Goal: Information Seeking & Learning: Check status

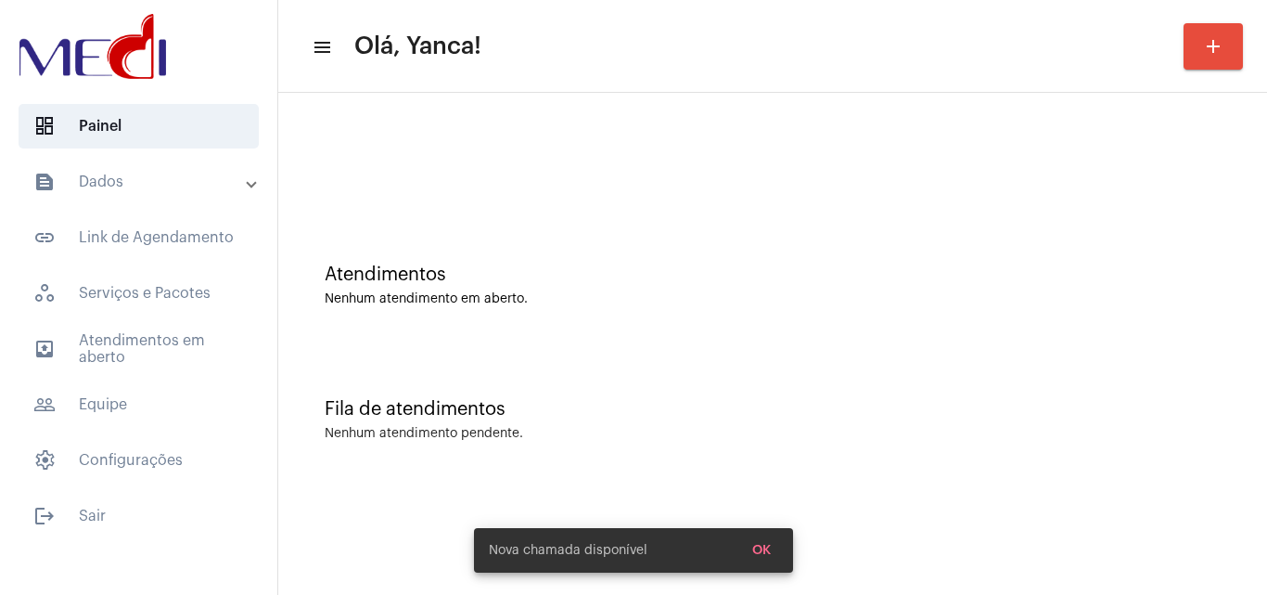
click at [77, 171] on mat-panel-title "text_snippet_outlined Dados" at bounding box center [140, 182] width 214 height 22
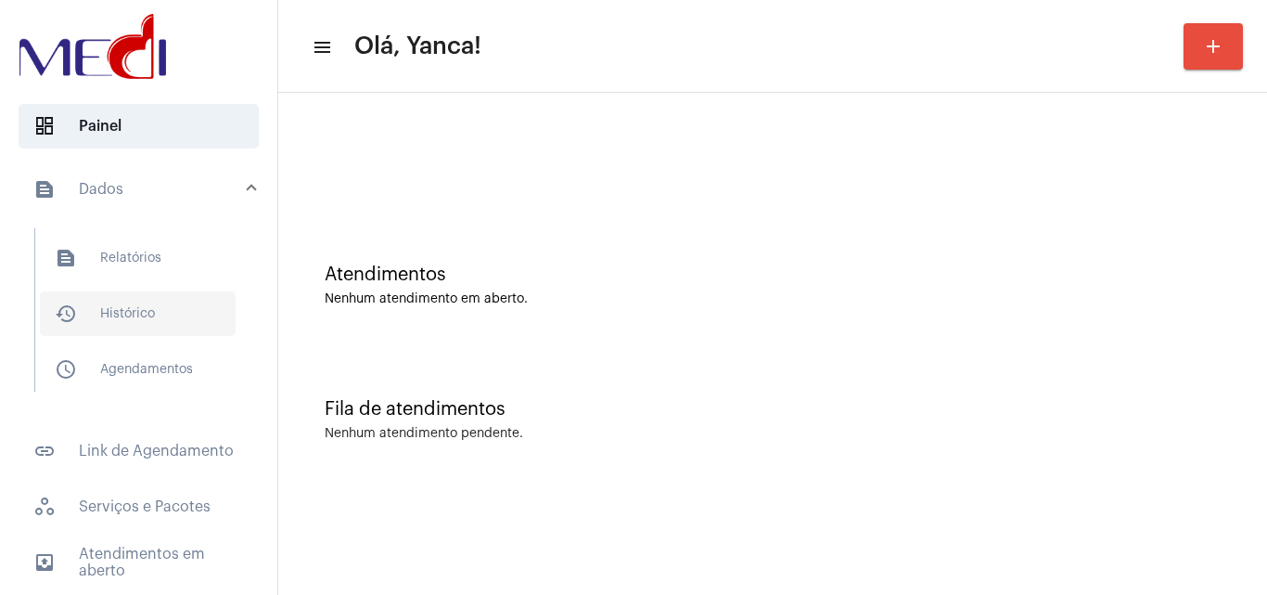
click at [128, 309] on span "history_outlined Histórico" at bounding box center [138, 313] width 196 height 45
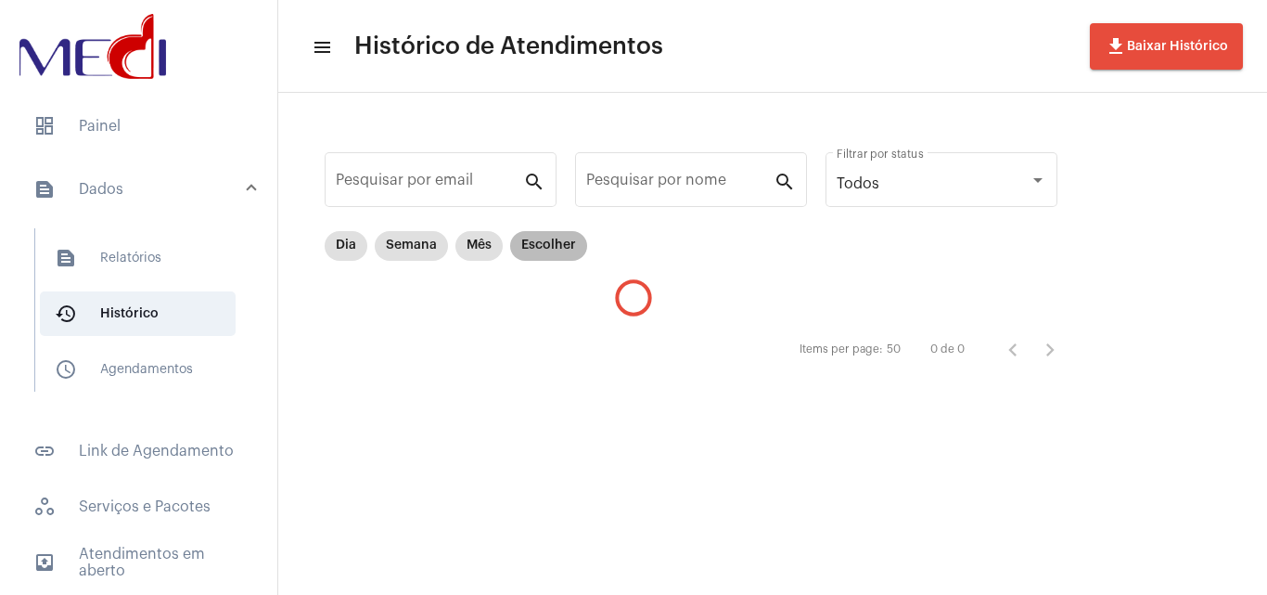
drag, startPoint x: 570, startPoint y: 240, endPoint x: 608, endPoint y: 280, distance: 55.1
click at [571, 240] on mat-chip "Escolher" at bounding box center [548, 246] width 77 height 30
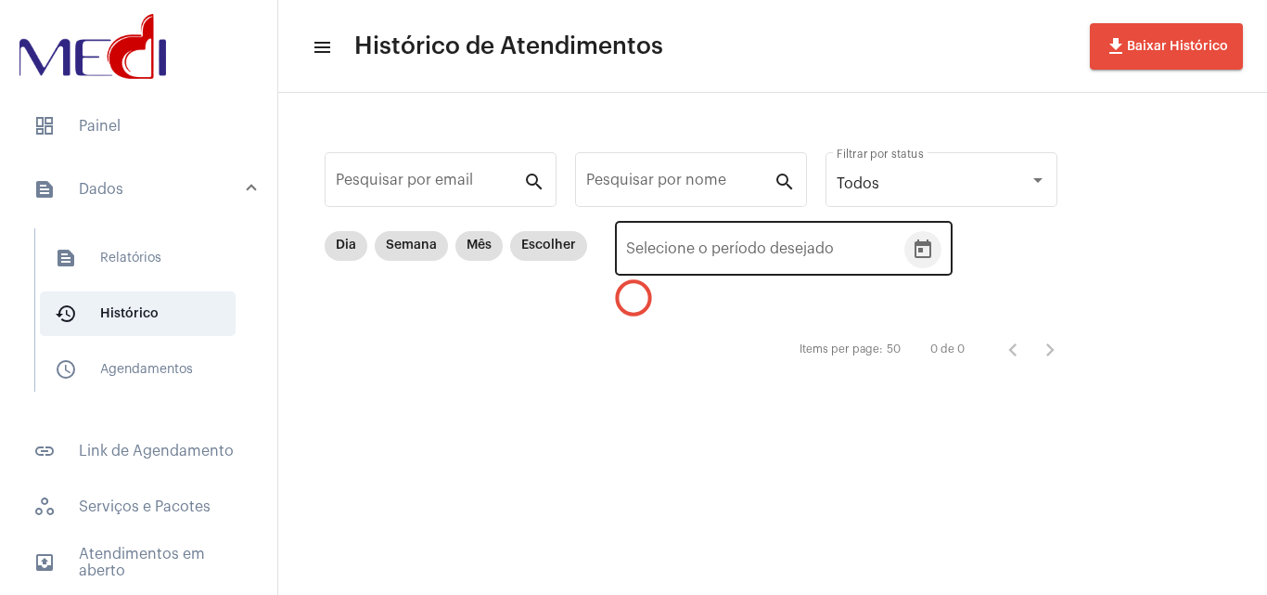
click at [929, 246] on icon "Open calendar" at bounding box center [923, 248] width 17 height 19
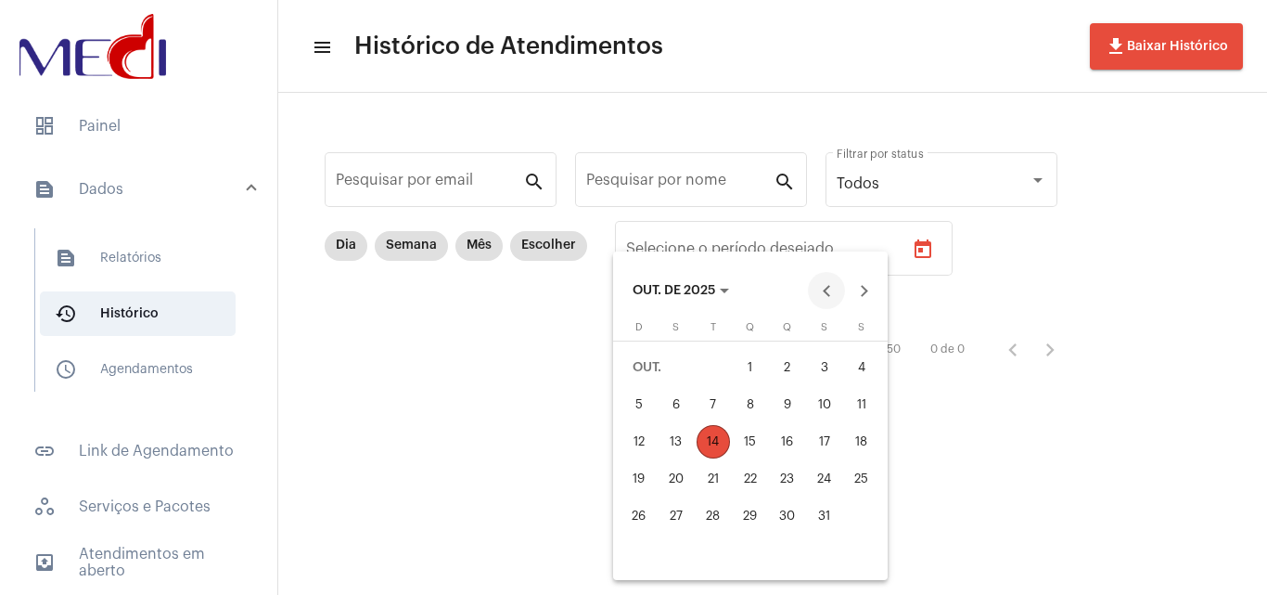
click at [821, 298] on button "Previous month" at bounding box center [826, 290] width 37 height 37
click at [828, 298] on button "Previous month" at bounding box center [826, 290] width 37 height 37
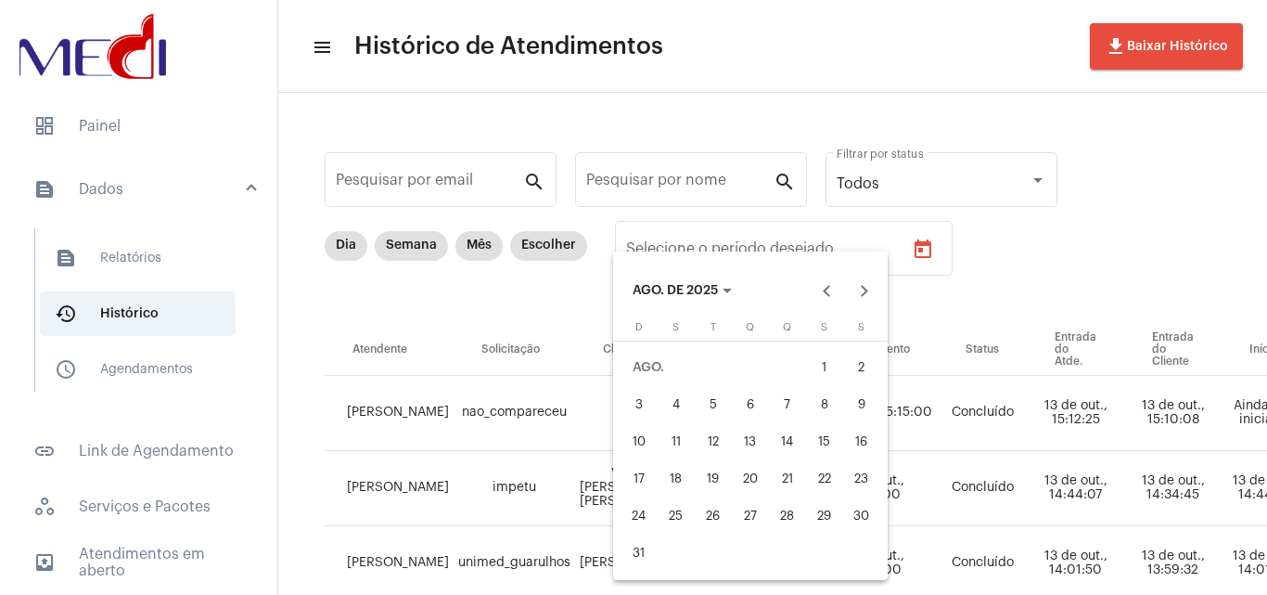
drag, startPoint x: 814, startPoint y: 368, endPoint x: 772, endPoint y: 424, distance: 69.6
click at [814, 370] on div "1" at bounding box center [824, 367] width 33 height 33
type input "[DATE]"
click at [639, 556] on div "31" at bounding box center [639, 552] width 33 height 33
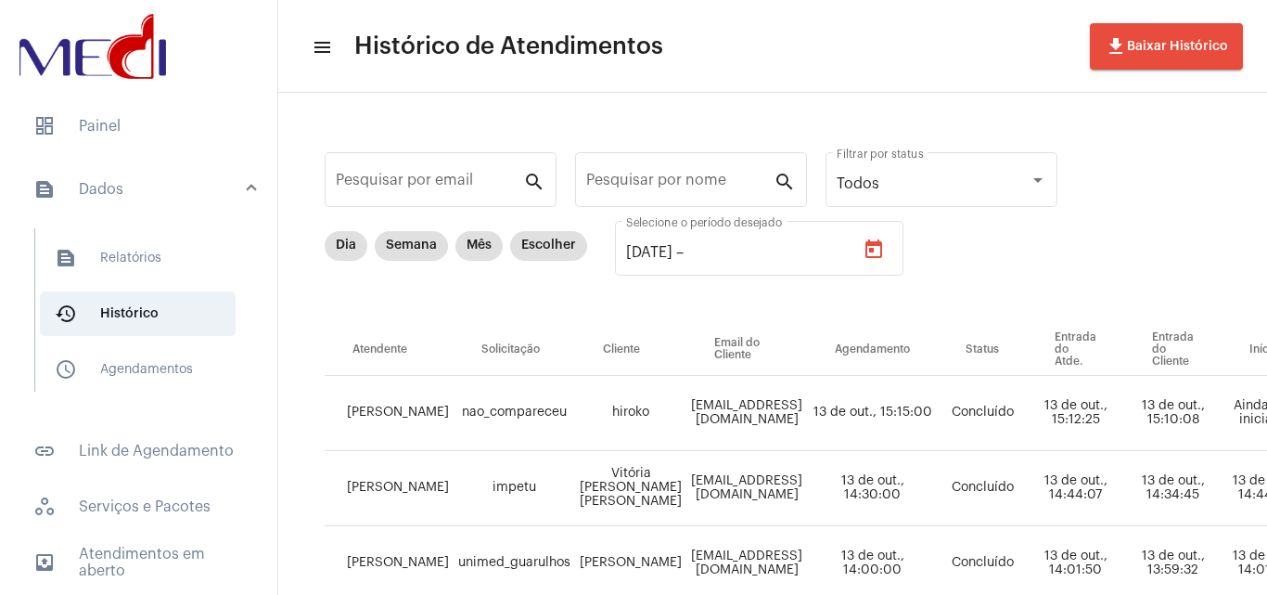
type input "[DATE]"
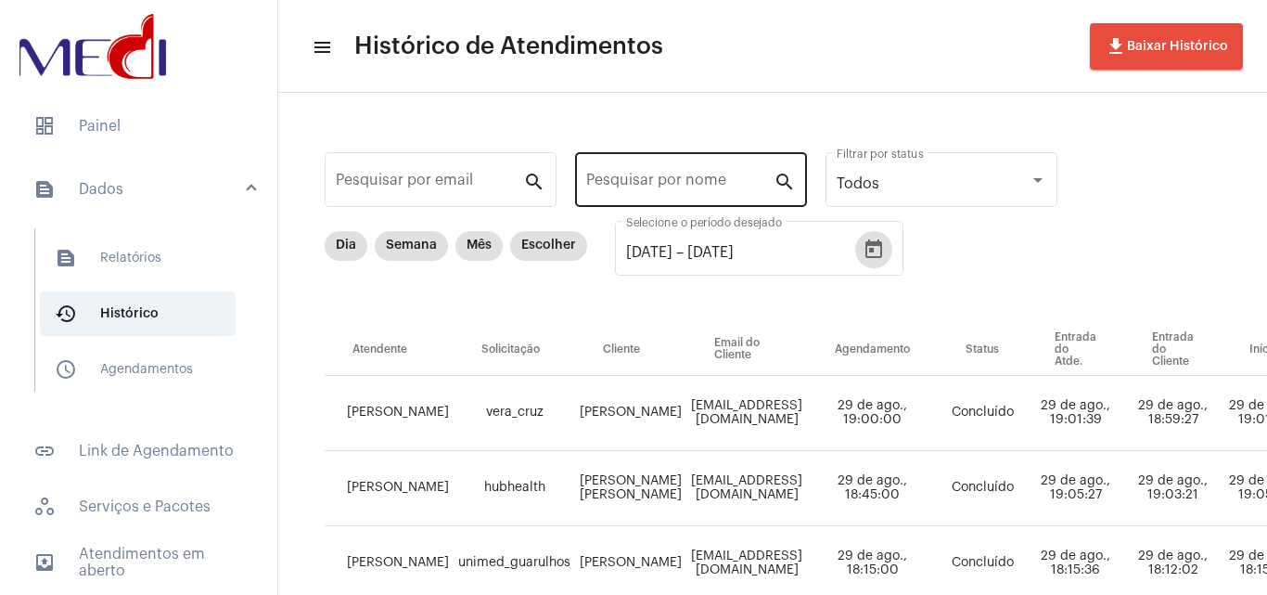
click at [683, 186] on input "Pesquisar por nome" at bounding box center [679, 183] width 187 height 17
type input "c"
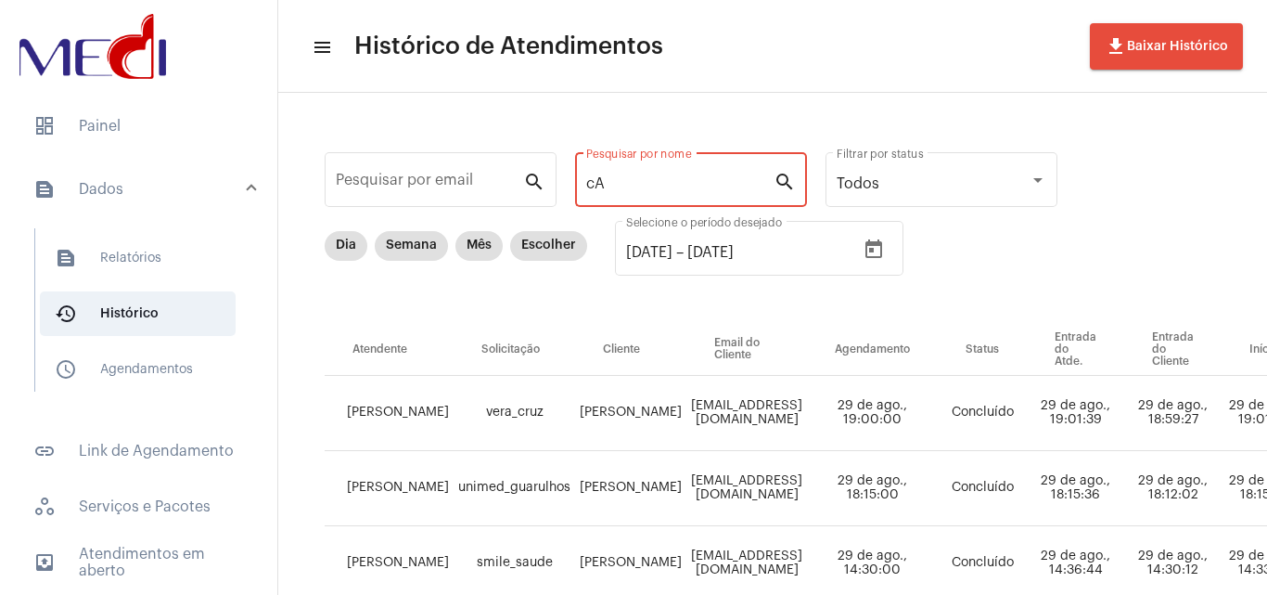
type input "c"
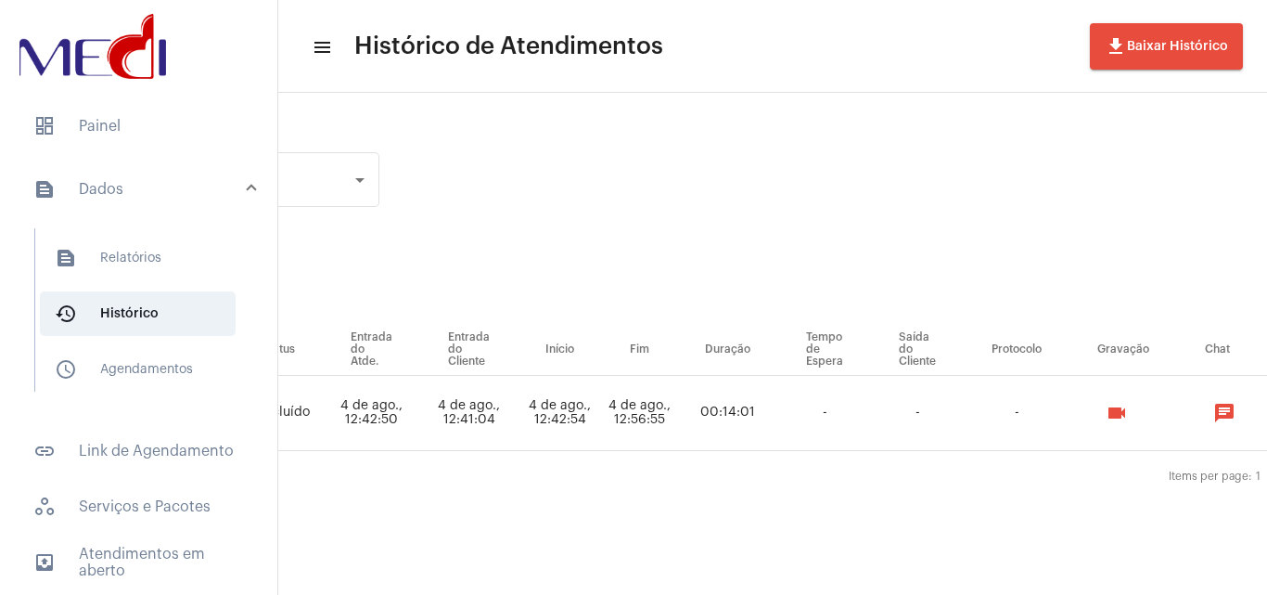
scroll to position [0, 817]
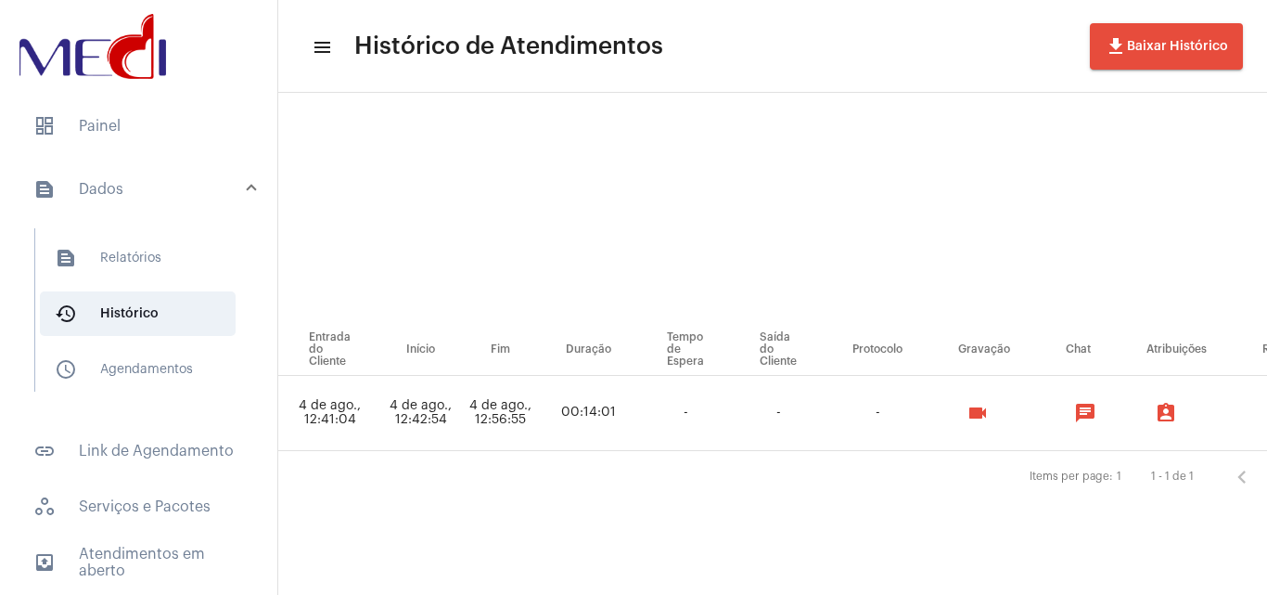
type input "Caroliny"
click at [989, 418] on mat-icon "videocam" at bounding box center [978, 413] width 22 height 22
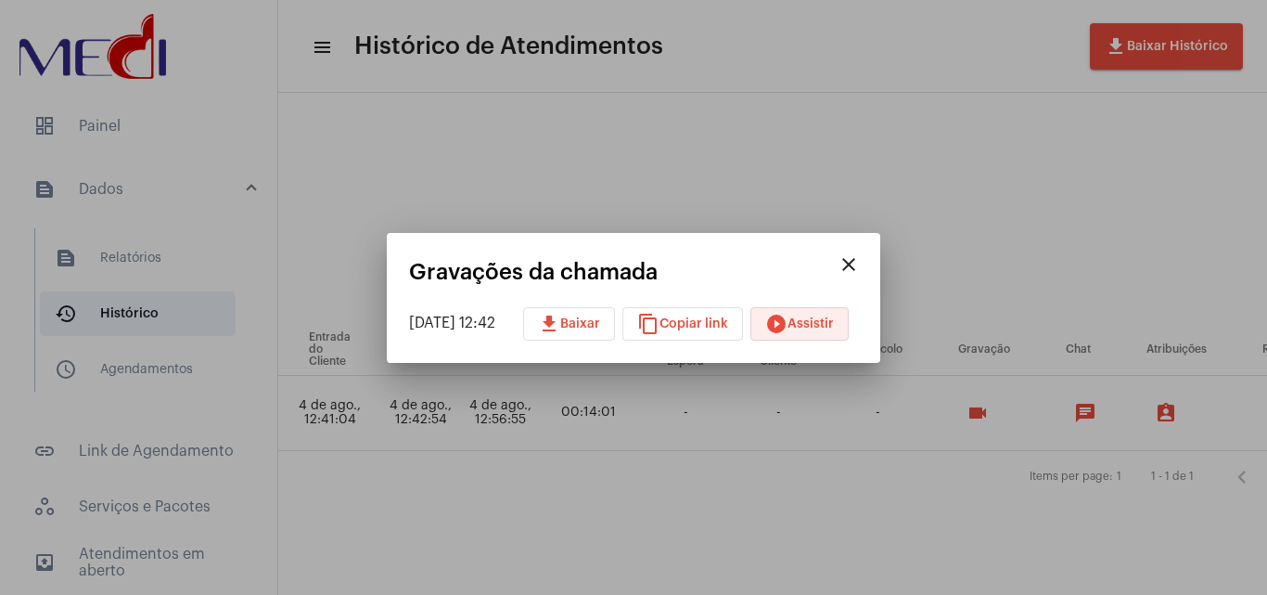
click at [788, 317] on mat-icon "play_circle_filled" at bounding box center [776, 324] width 22 height 22
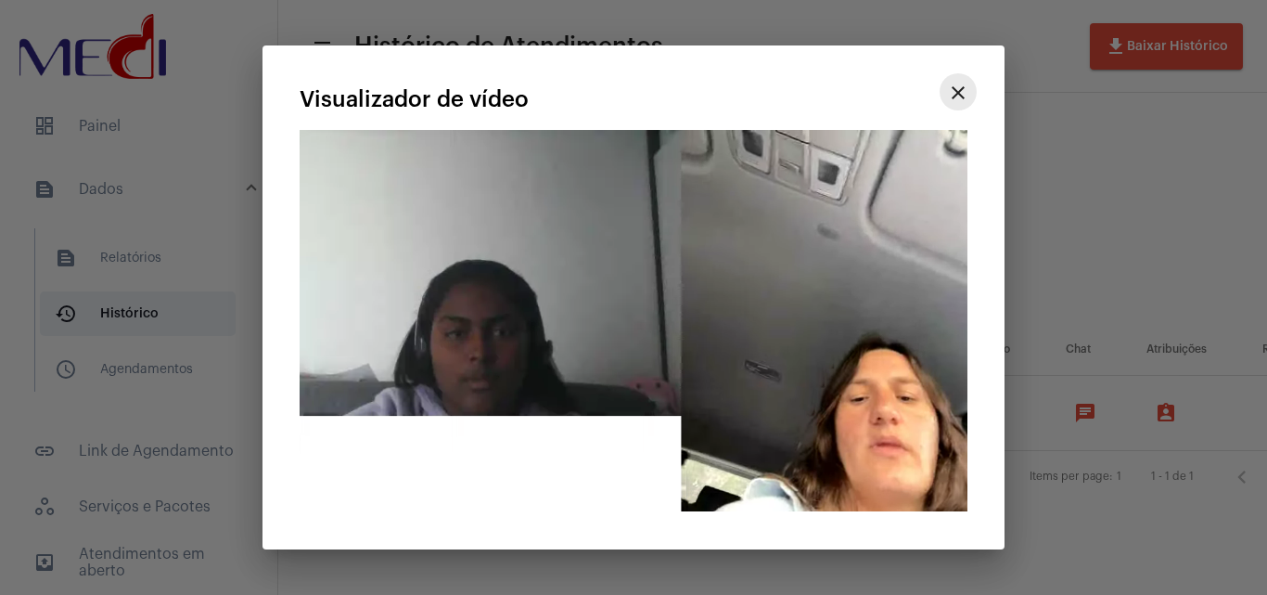
click at [962, 104] on mat-icon "close" at bounding box center [958, 93] width 22 height 22
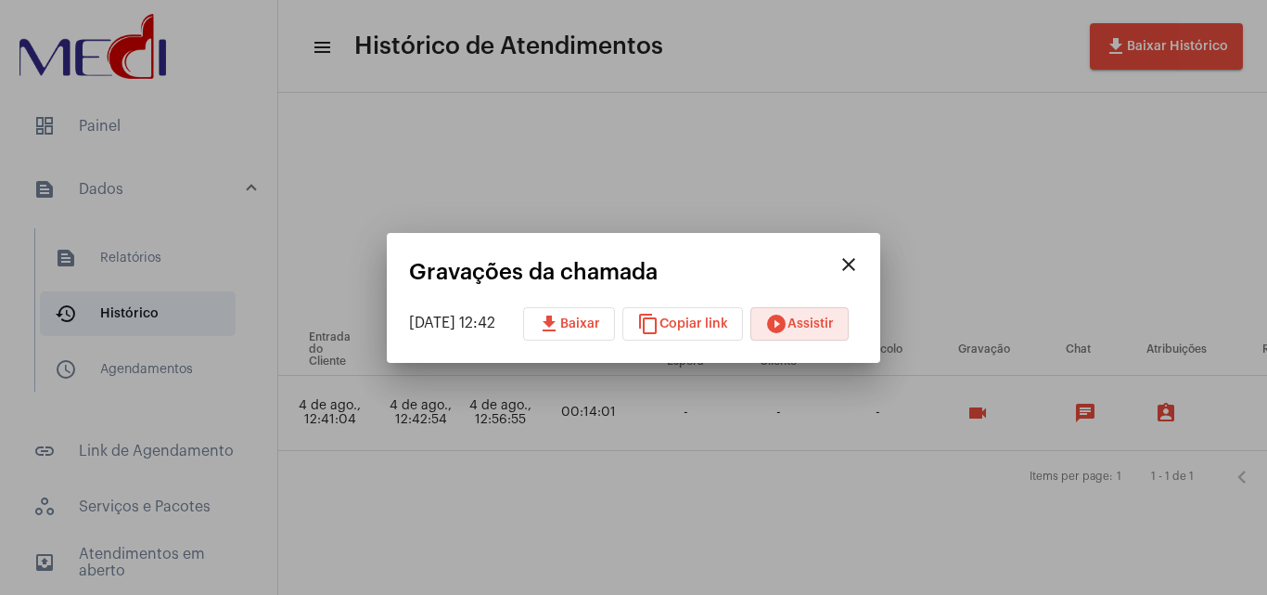
click at [860, 270] on mat-icon "close" at bounding box center [849, 264] width 22 height 22
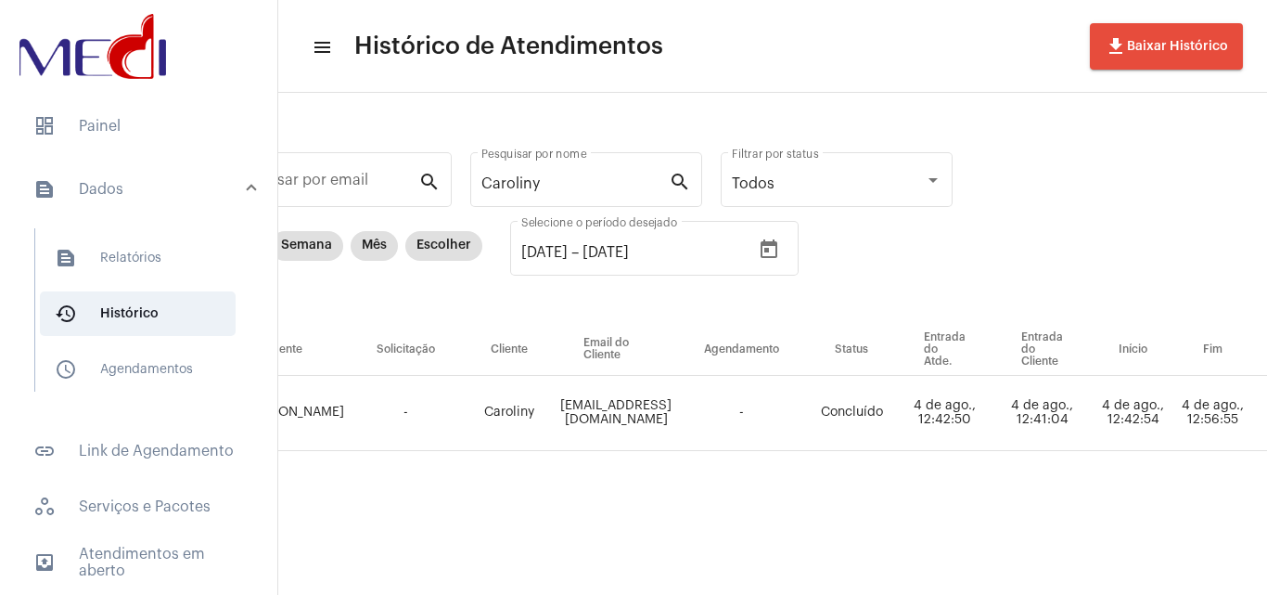
scroll to position [0, 0]
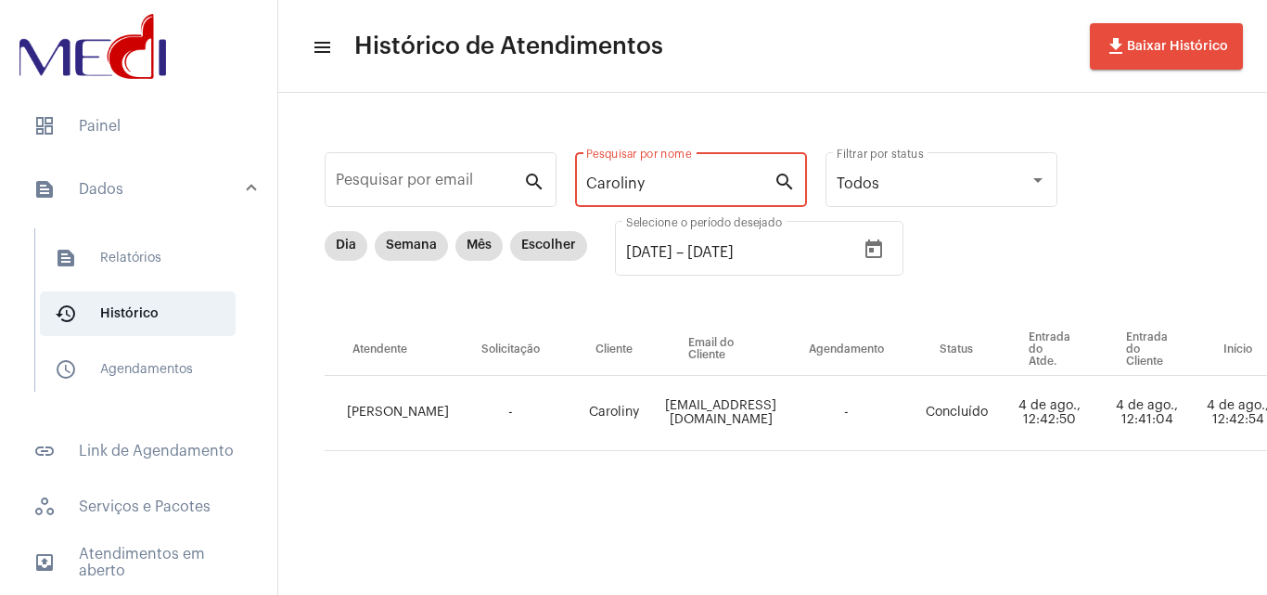
drag, startPoint x: 726, startPoint y: 189, endPoint x: 221, endPoint y: 194, distance: 504.7
click at [221, 194] on mat-sidenav-container "dashboard Painel text_snippet_outlined Dados text_snippet_outlined Relatórios h…" at bounding box center [633, 297] width 1267 height 595
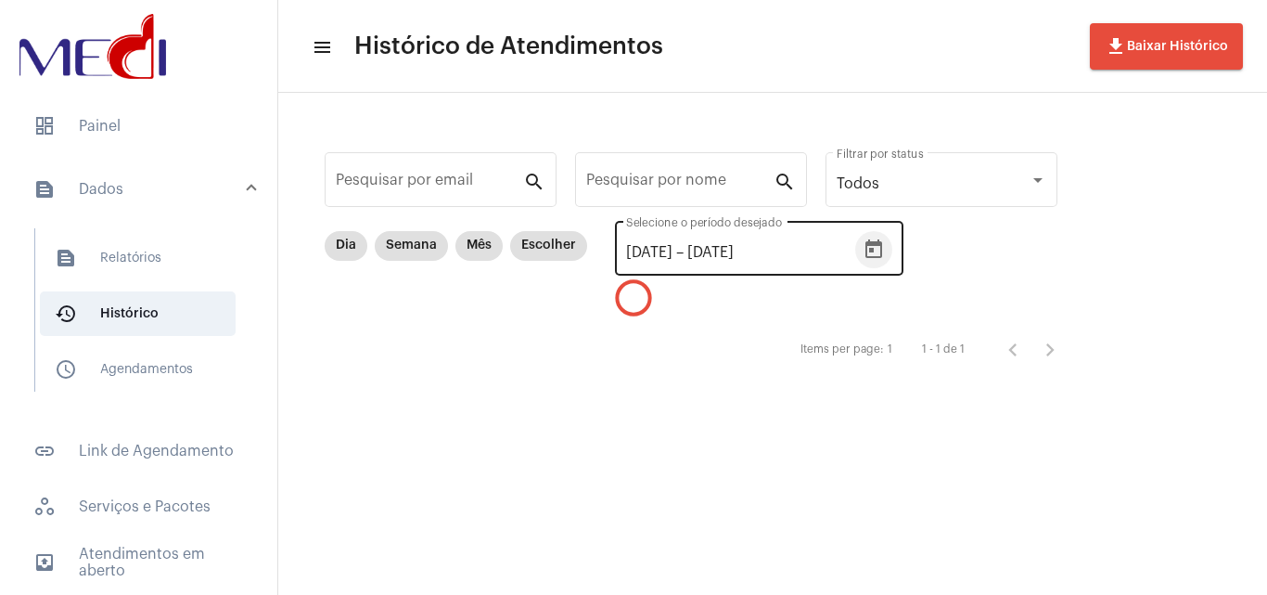
click at [885, 253] on icon "Open calendar" at bounding box center [874, 249] width 22 height 22
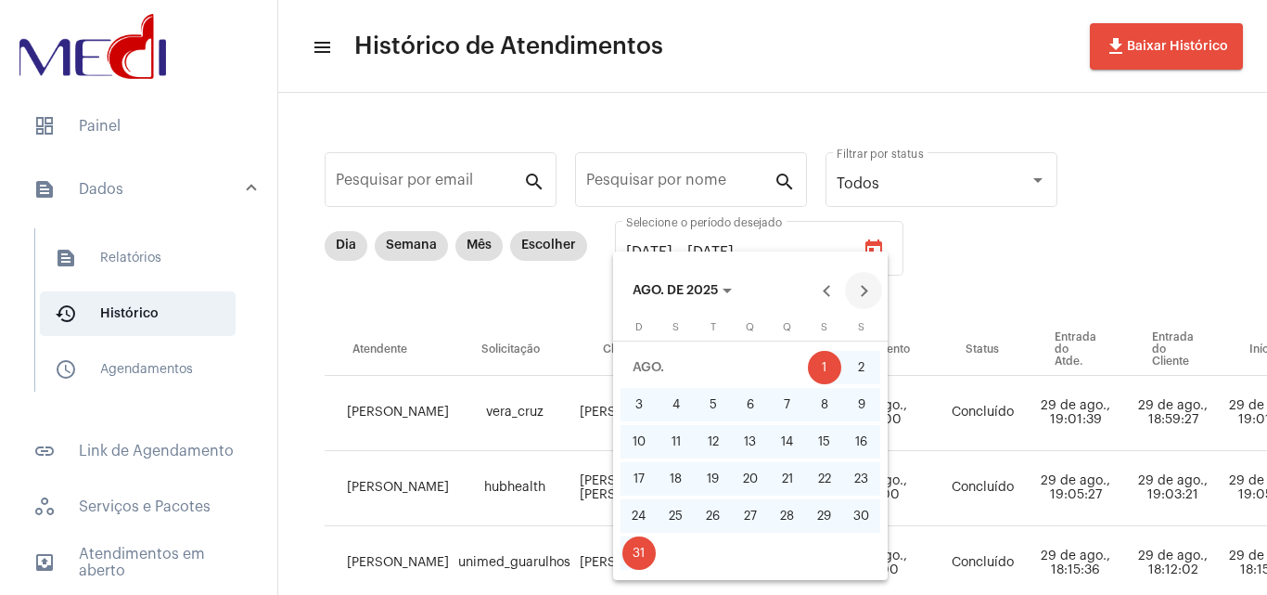
click at [864, 290] on button "Next month" at bounding box center [863, 290] width 37 height 37
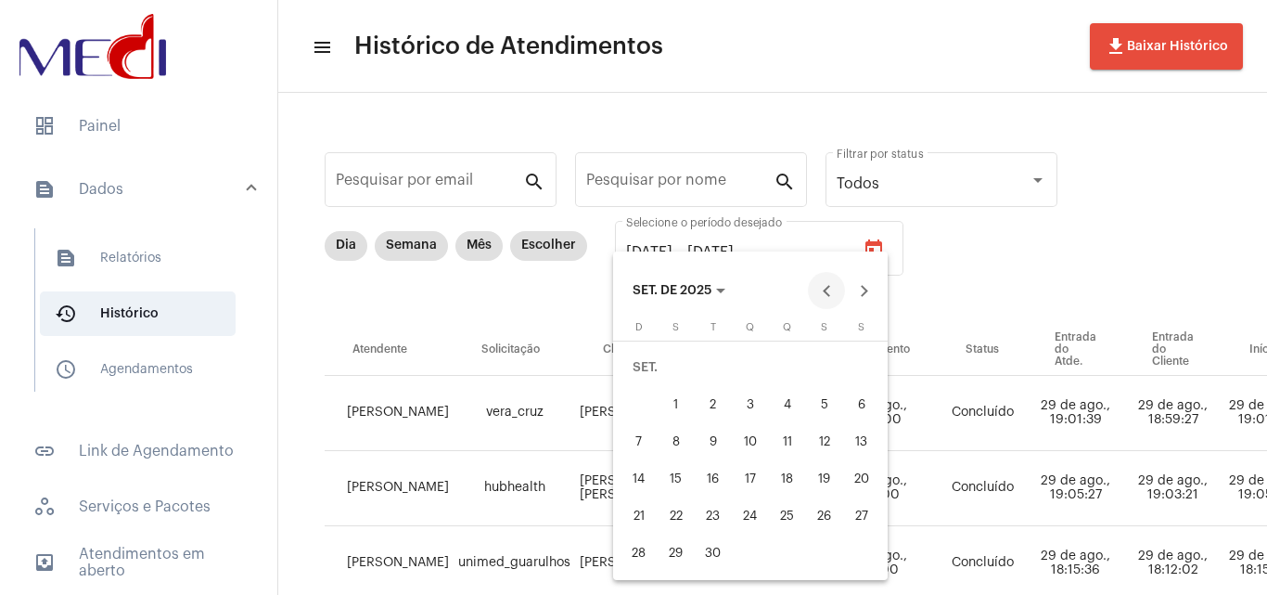
drag, startPoint x: 836, startPoint y: 281, endPoint x: 841, endPoint y: 314, distance: 32.9
click at [836, 282] on button "Previous month" at bounding box center [826, 290] width 37 height 37
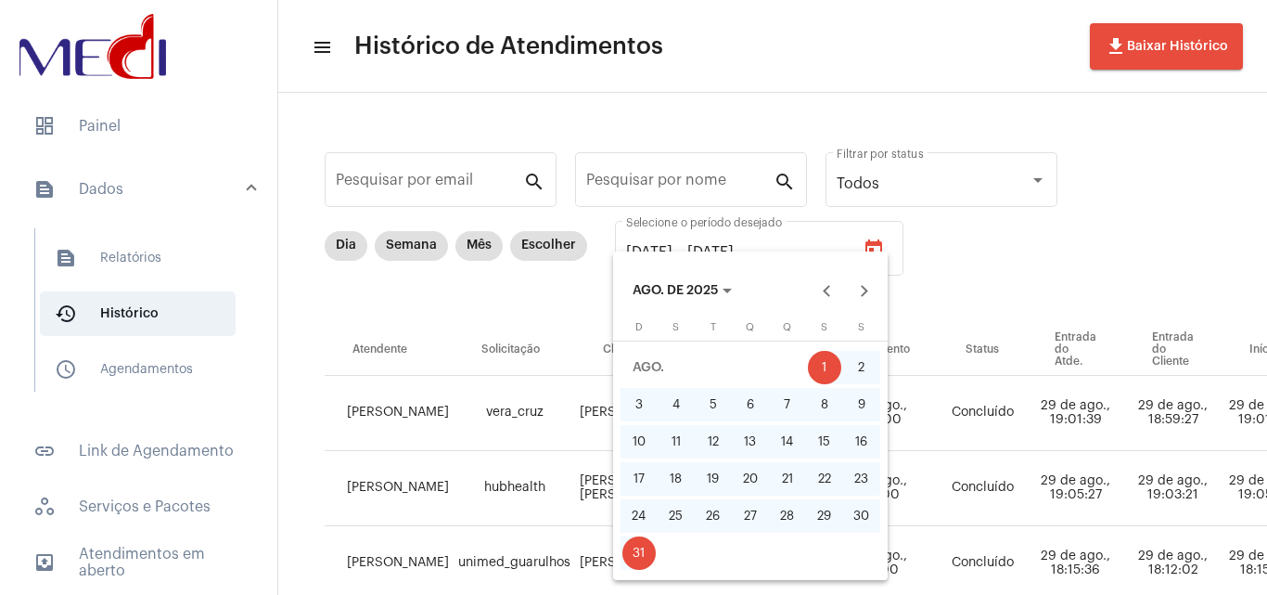
click at [817, 364] on div "1" at bounding box center [824, 367] width 33 height 33
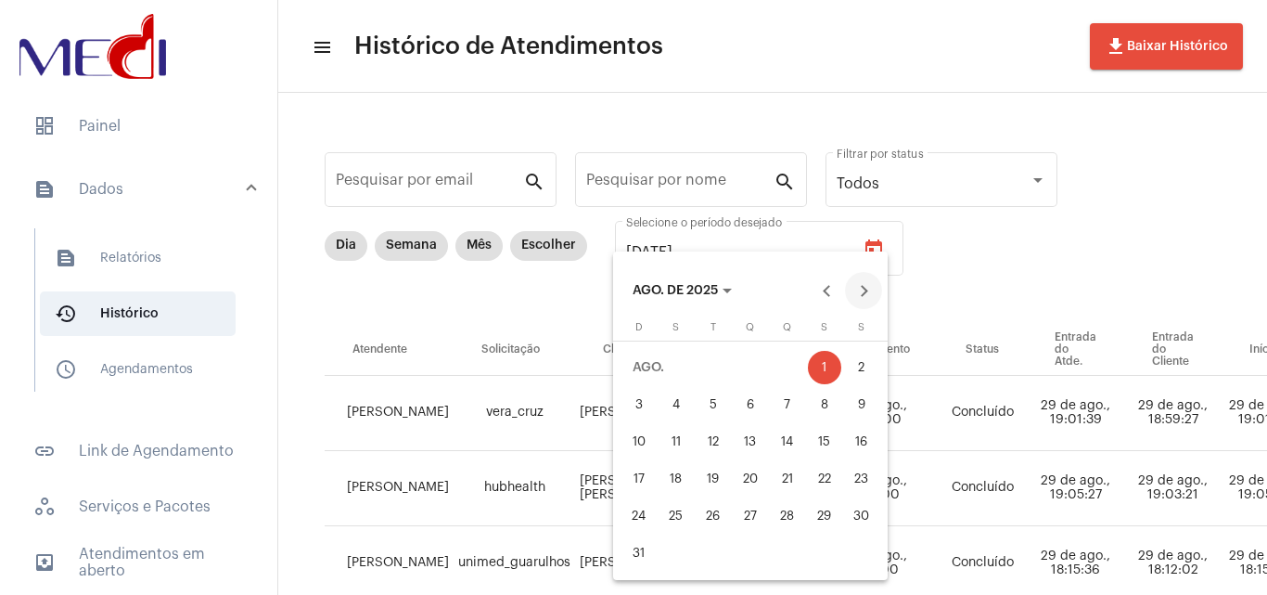
click at [870, 289] on button "Next month" at bounding box center [863, 290] width 37 height 37
click at [868, 301] on button "Next month" at bounding box center [863, 290] width 37 height 37
click at [728, 437] on div "14" at bounding box center [713, 441] width 33 height 33
type input "[DATE]"
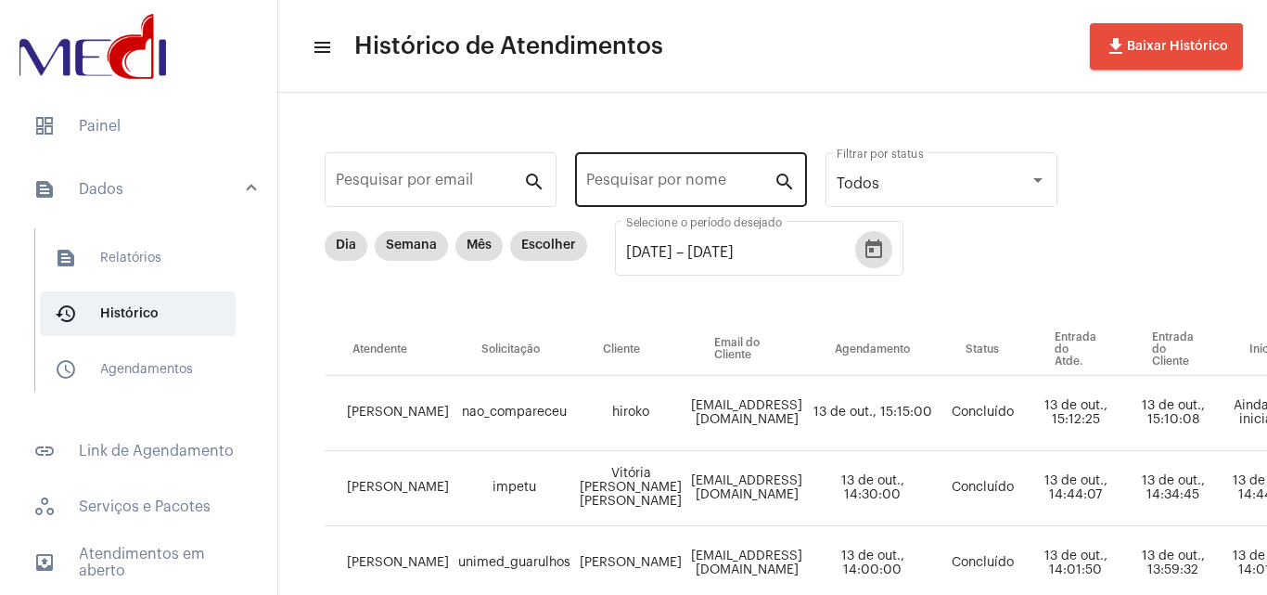
click at [662, 188] on input "Pesquisar por nome" at bounding box center [679, 183] width 187 height 17
paste input "17593679397632"
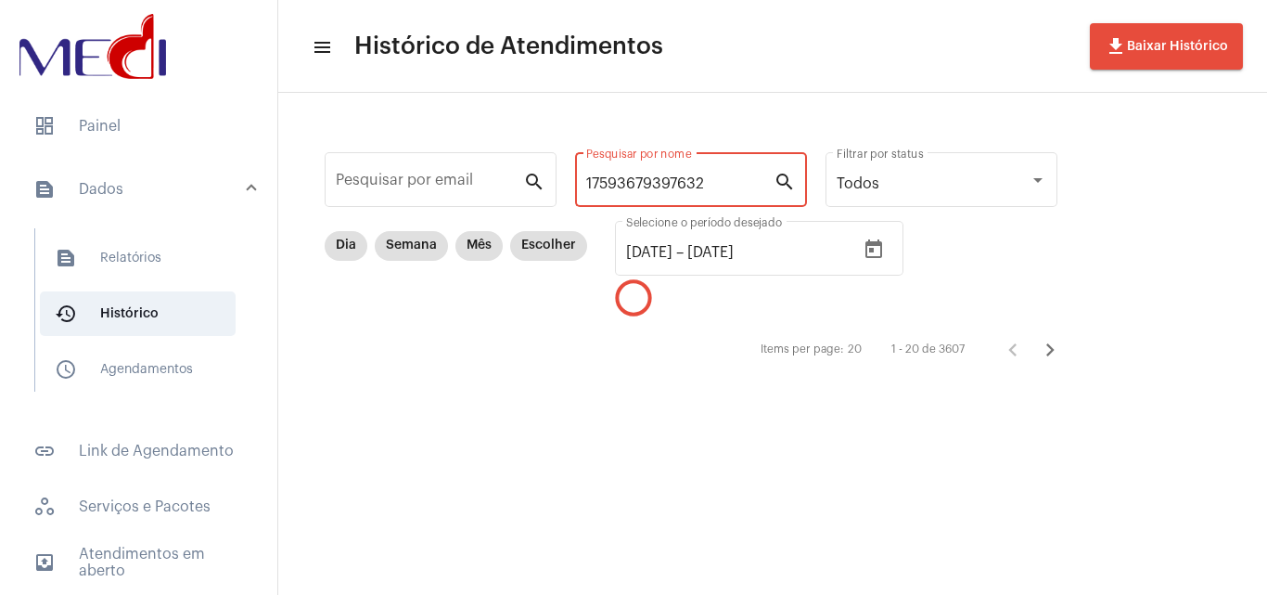
type input "17593679397632"
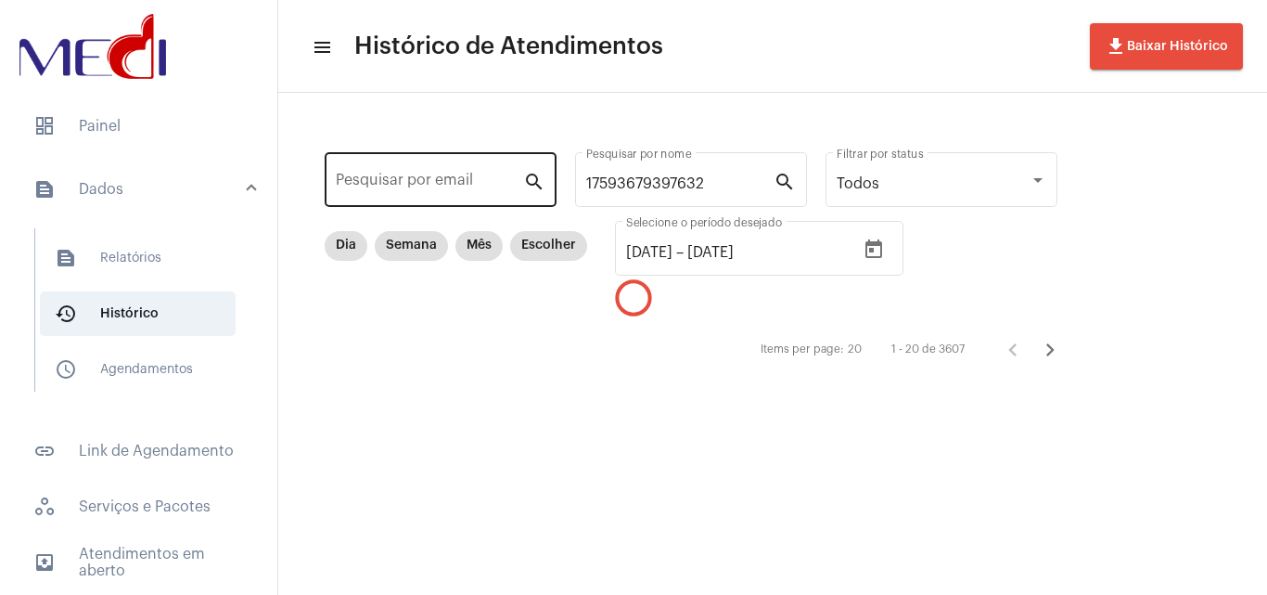
drag, startPoint x: 661, startPoint y: 183, endPoint x: 483, endPoint y: 198, distance: 177.8
click at [312, 213] on div "Pesquisar por email search 17593679397632 Pesquisar por nome search Todos Filtr…" at bounding box center [700, 257] width 807 height 292
drag, startPoint x: 715, startPoint y: 183, endPoint x: 443, endPoint y: 173, distance: 272.9
click at [443, 173] on div "Pesquisar por email search 17593679397632 Pesquisar por nome search Todos Filtr…" at bounding box center [700, 257] width 807 height 292
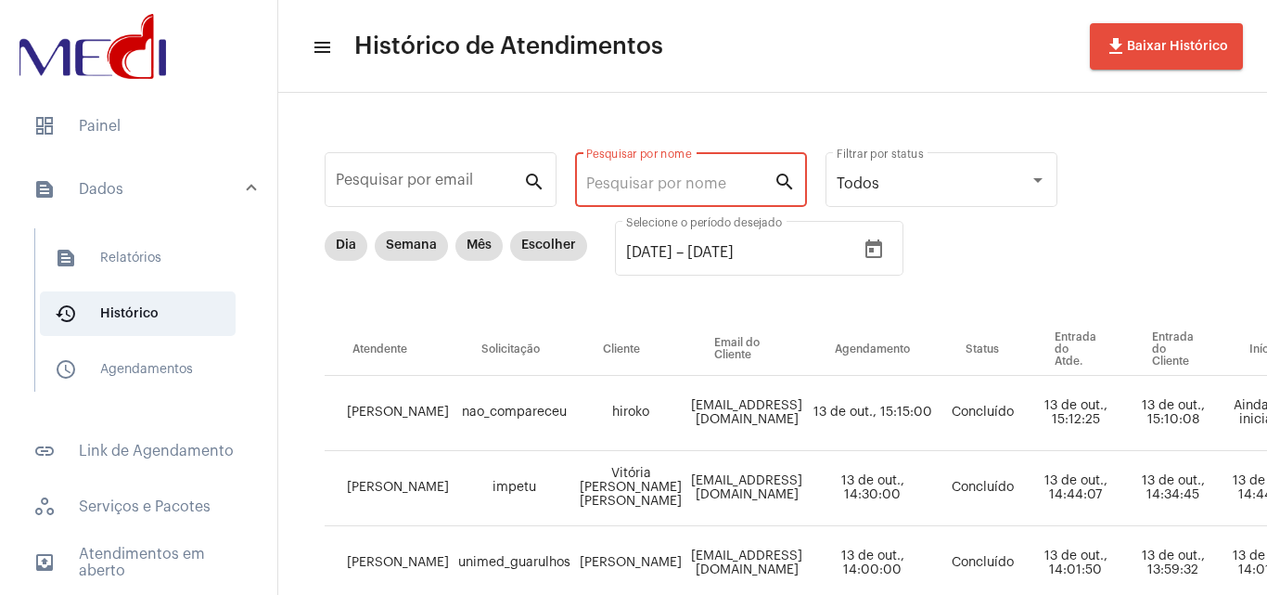
click at [687, 178] on input "Pesquisar por nome" at bounding box center [679, 183] width 187 height 17
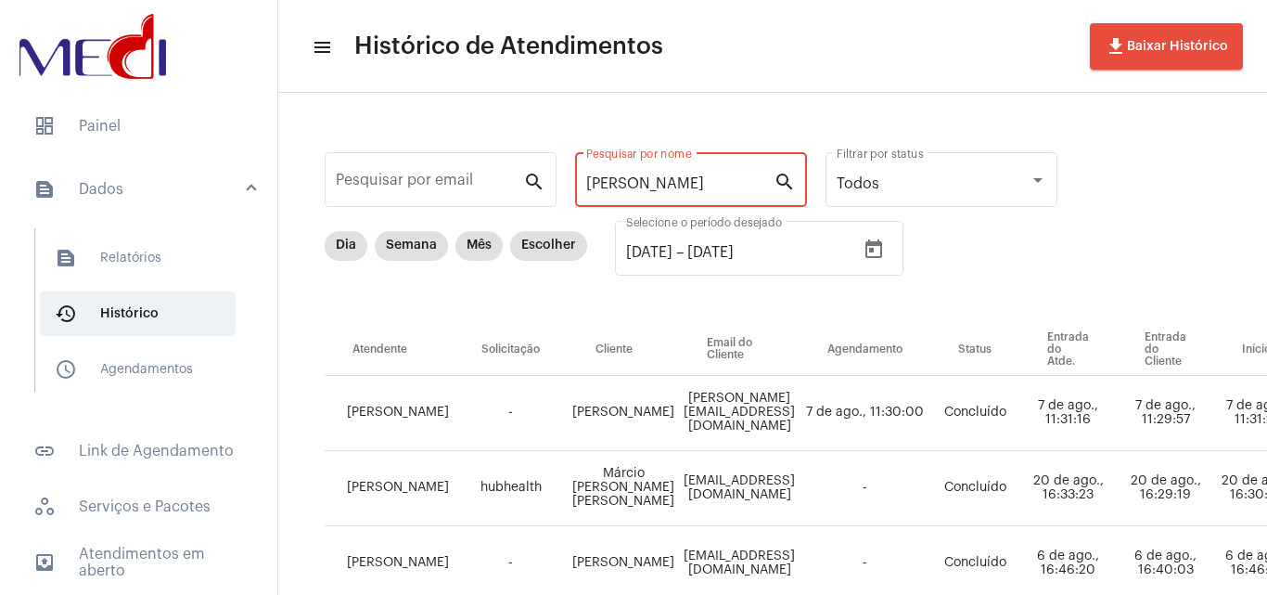
type input "[PERSON_NAME]"
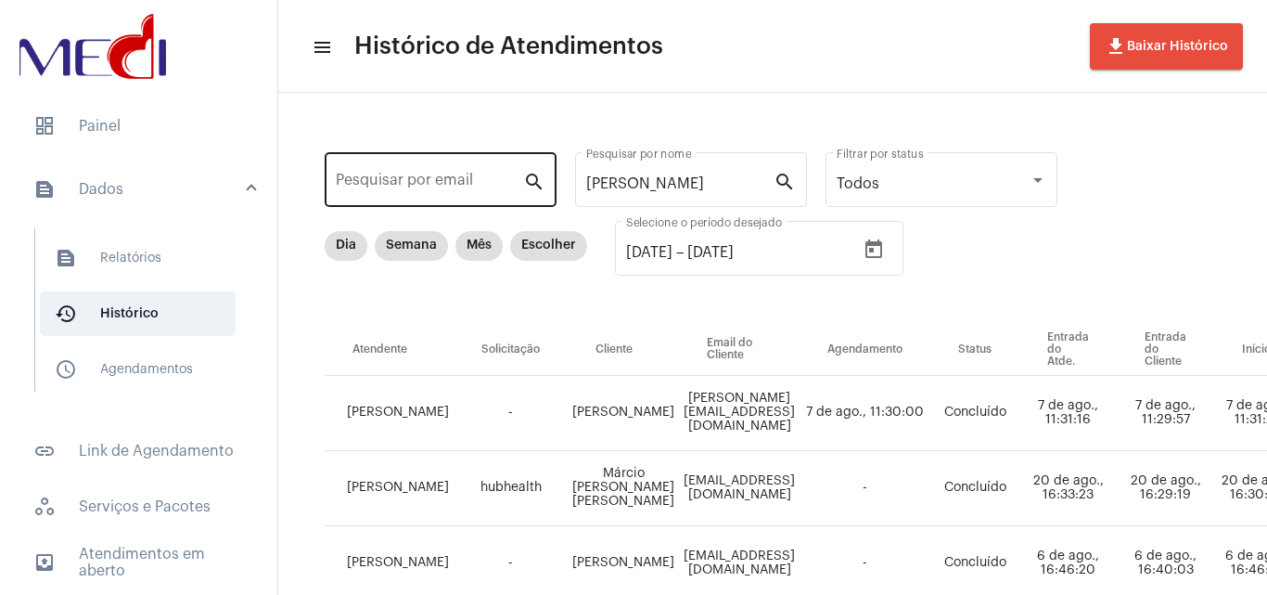
drag, startPoint x: 683, startPoint y: 192, endPoint x: 546, endPoint y: 164, distance: 139.2
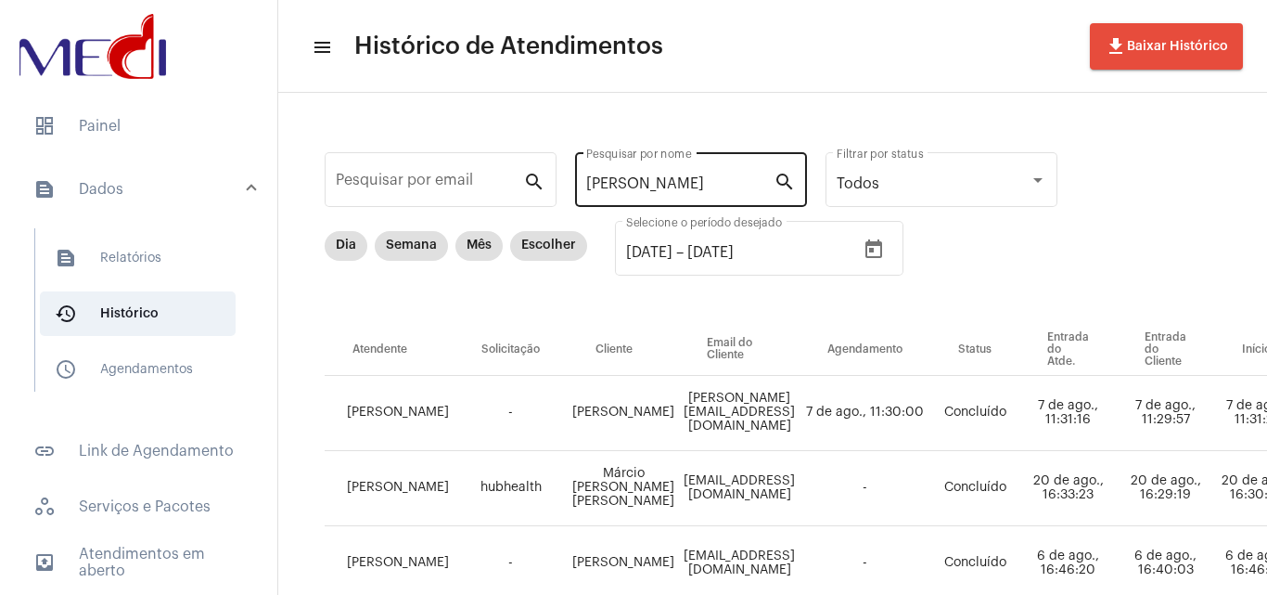
click at [688, 174] on div "[PERSON_NAME] por nome" at bounding box center [679, 177] width 187 height 58
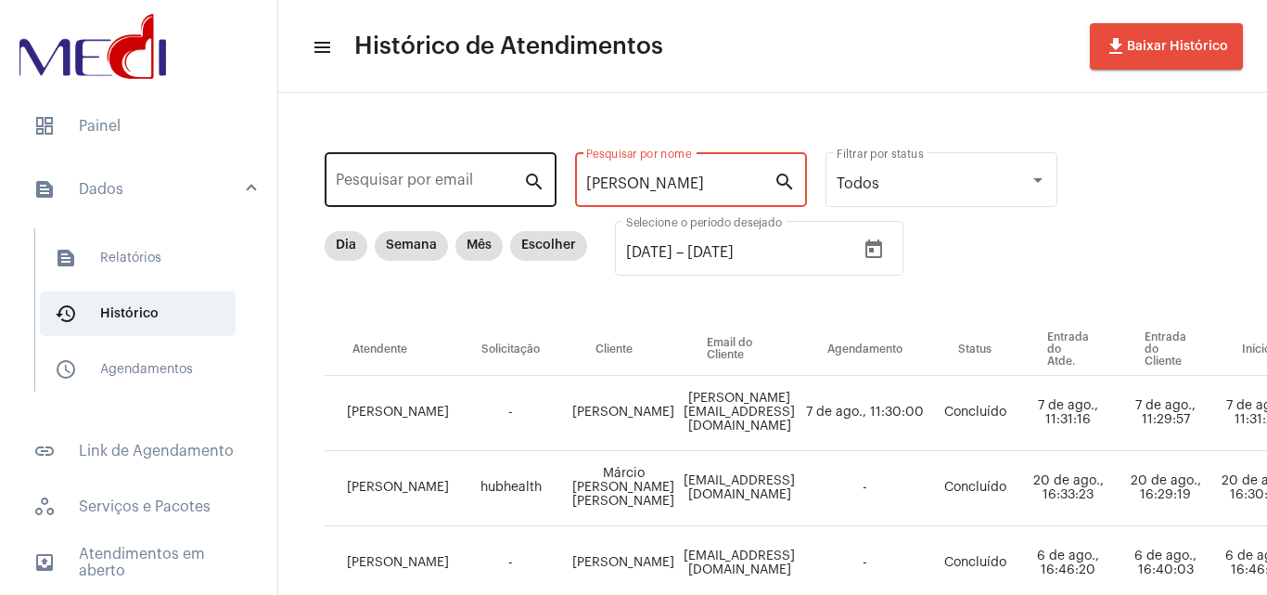
drag, startPoint x: 693, startPoint y: 191, endPoint x: 555, endPoint y: 182, distance: 138.5
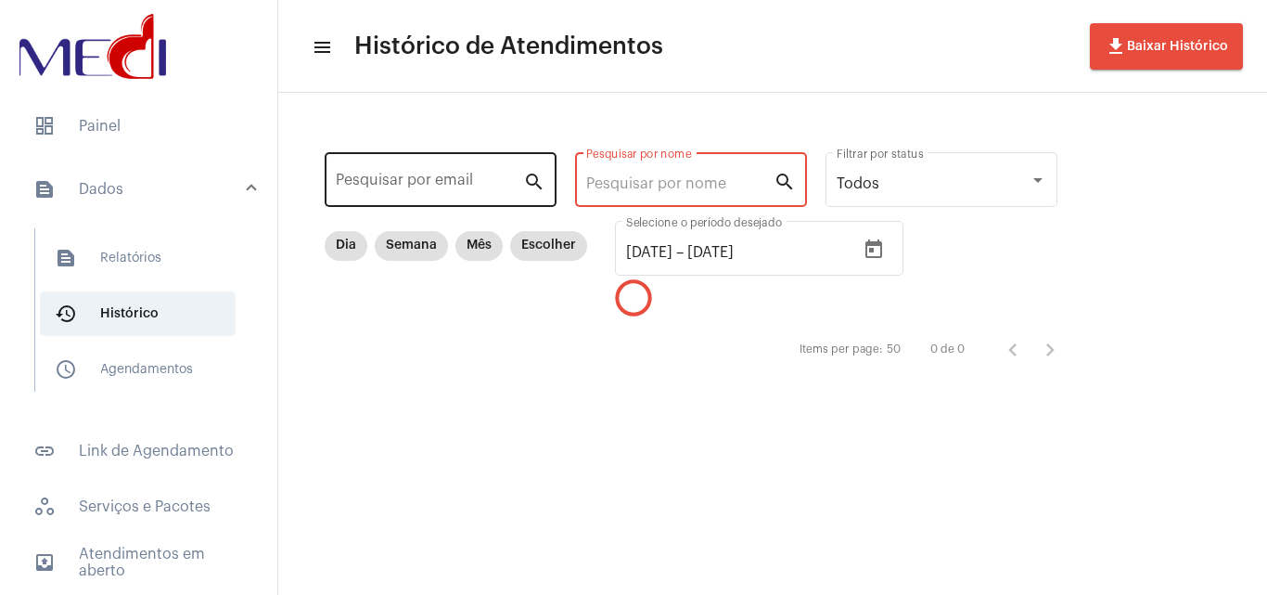
click at [507, 180] on input "Pesquisar por email" at bounding box center [429, 183] width 187 height 17
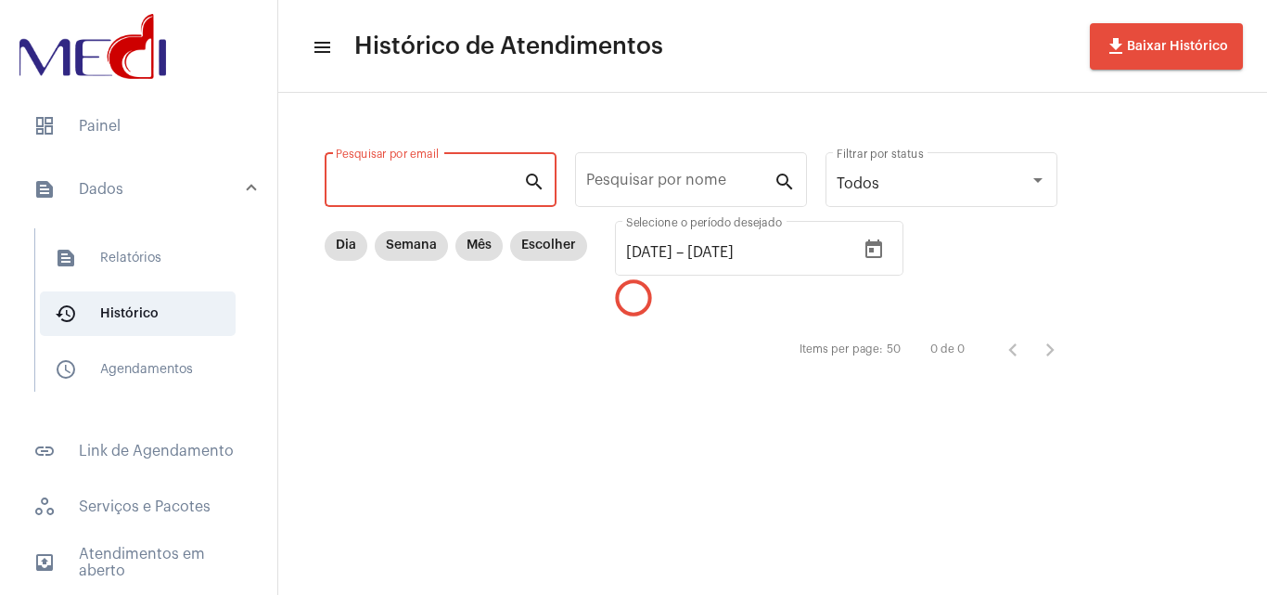
paste input "[PERSON_NAME][EMAIL_ADDRESS][DOMAIN_NAME]"
type input "[PERSON_NAME][EMAIL_ADDRESS][DOMAIN_NAME]"
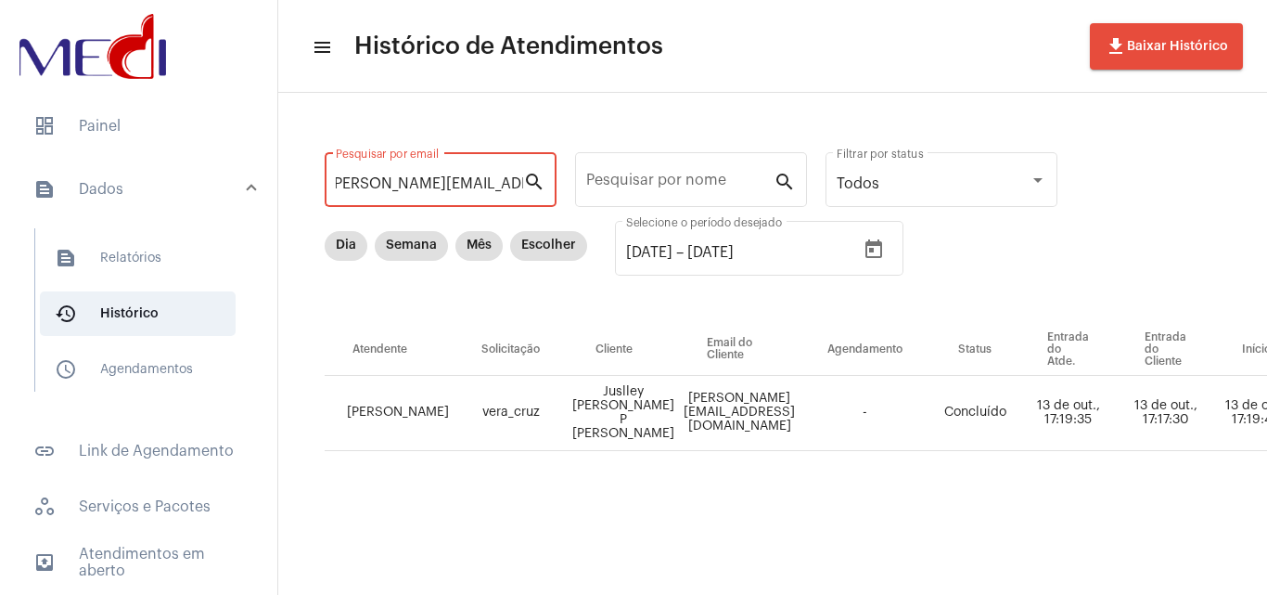
click at [451, 178] on input "[PERSON_NAME][EMAIL_ADDRESS][DOMAIN_NAME]" at bounding box center [429, 183] width 187 height 17
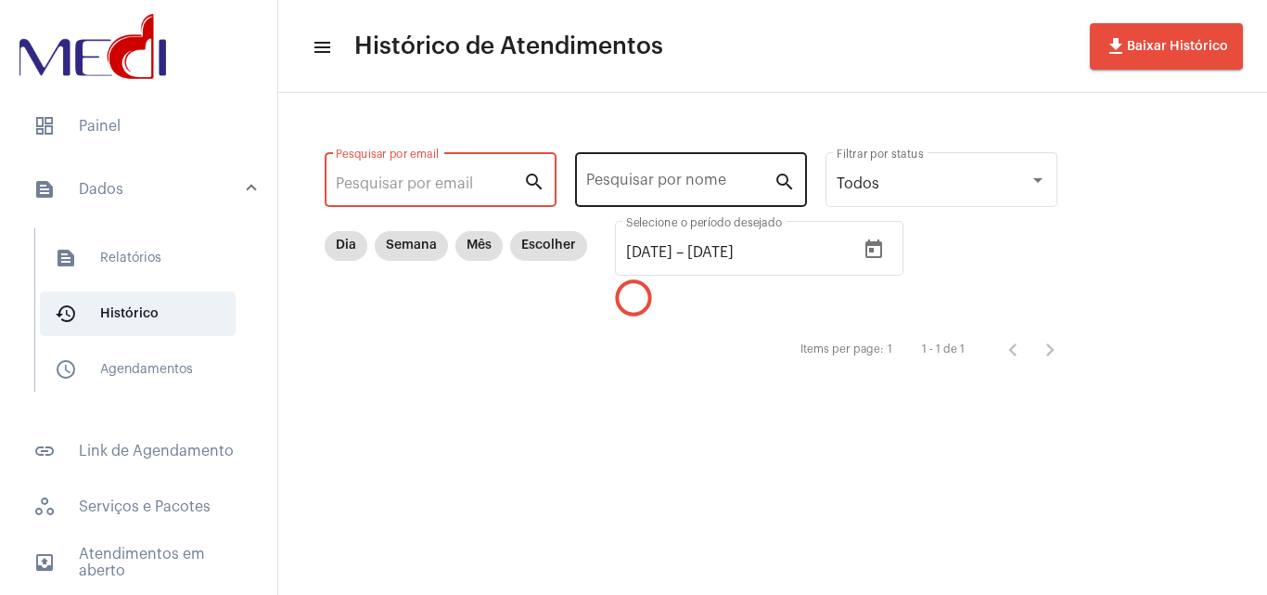
click at [649, 186] on input "Pesquisar por nome" at bounding box center [679, 183] width 187 height 17
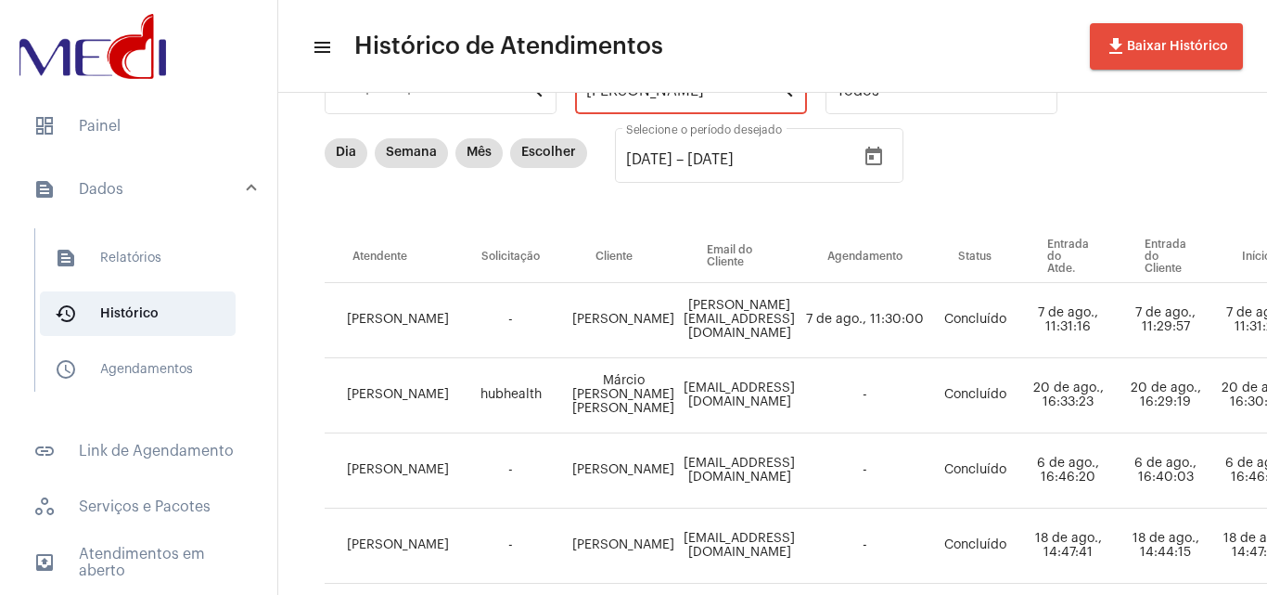
scroll to position [371, 0]
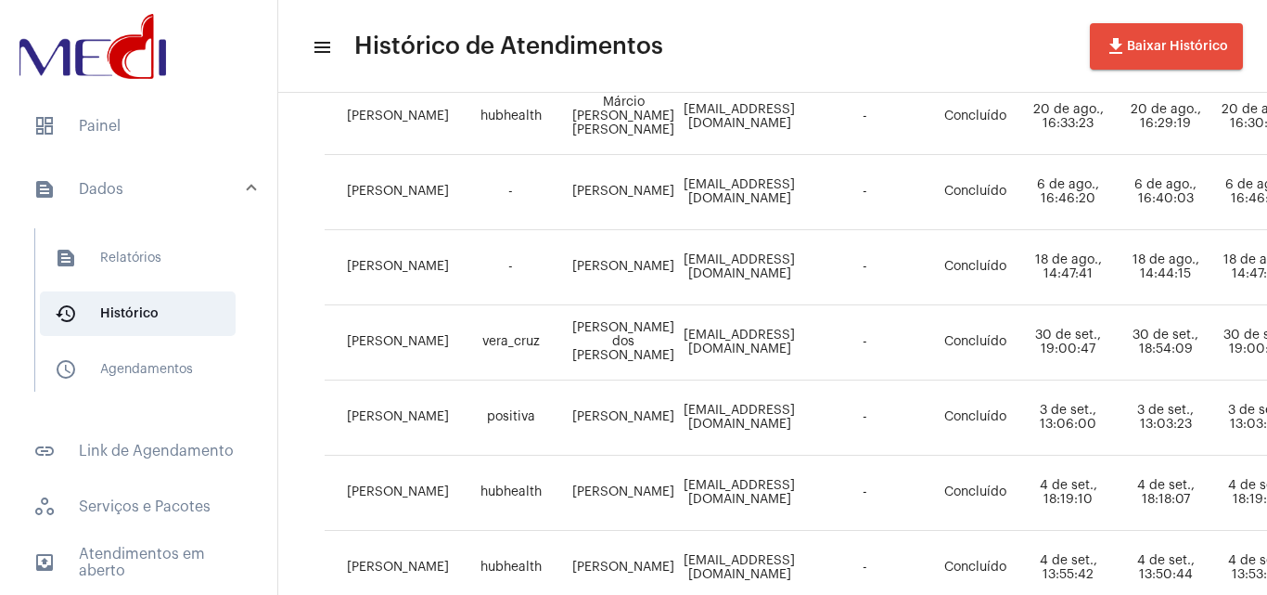
type input "[PERSON_NAME]"
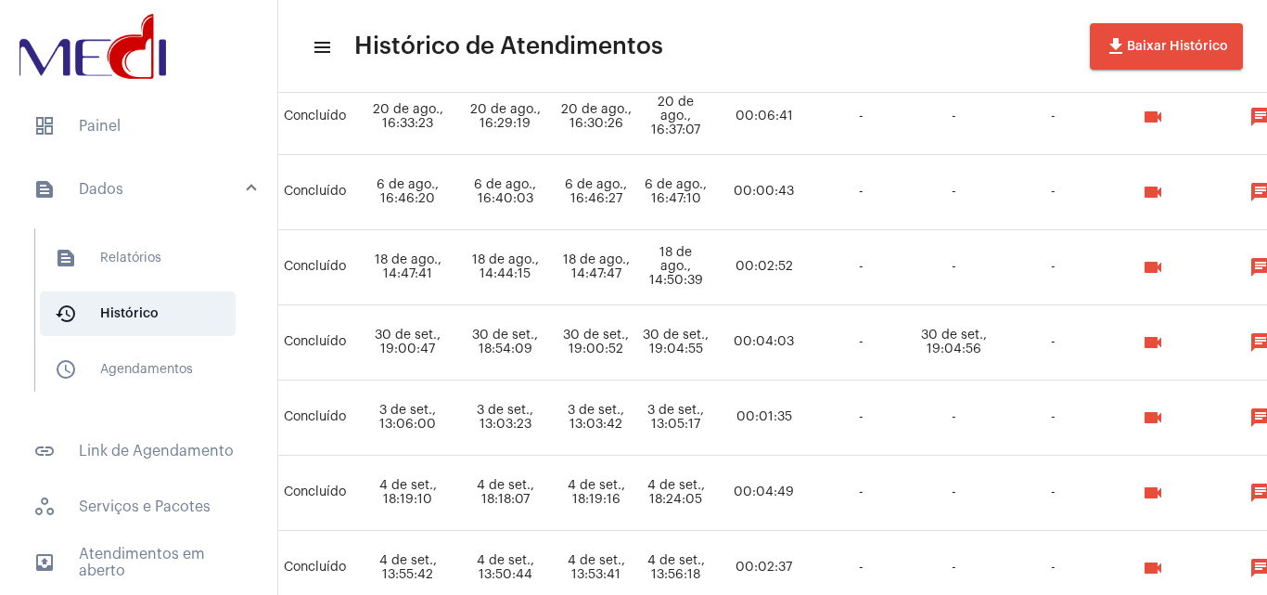
scroll to position [371, 686]
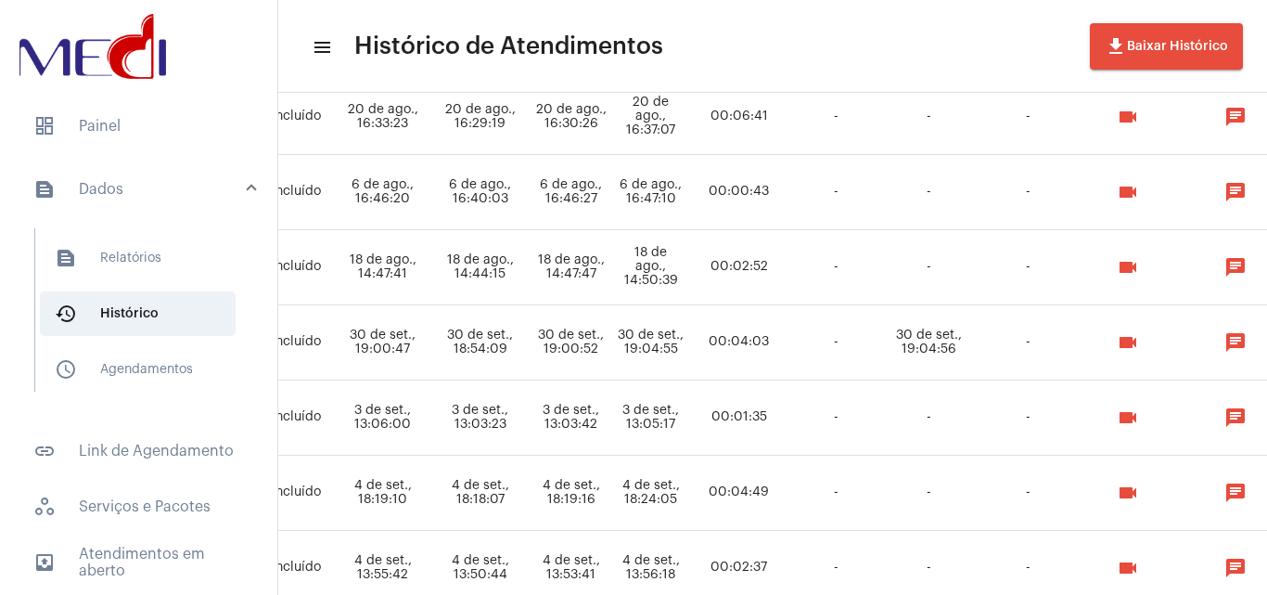
click at [1139, 337] on mat-icon "videocam" at bounding box center [1128, 342] width 22 height 22
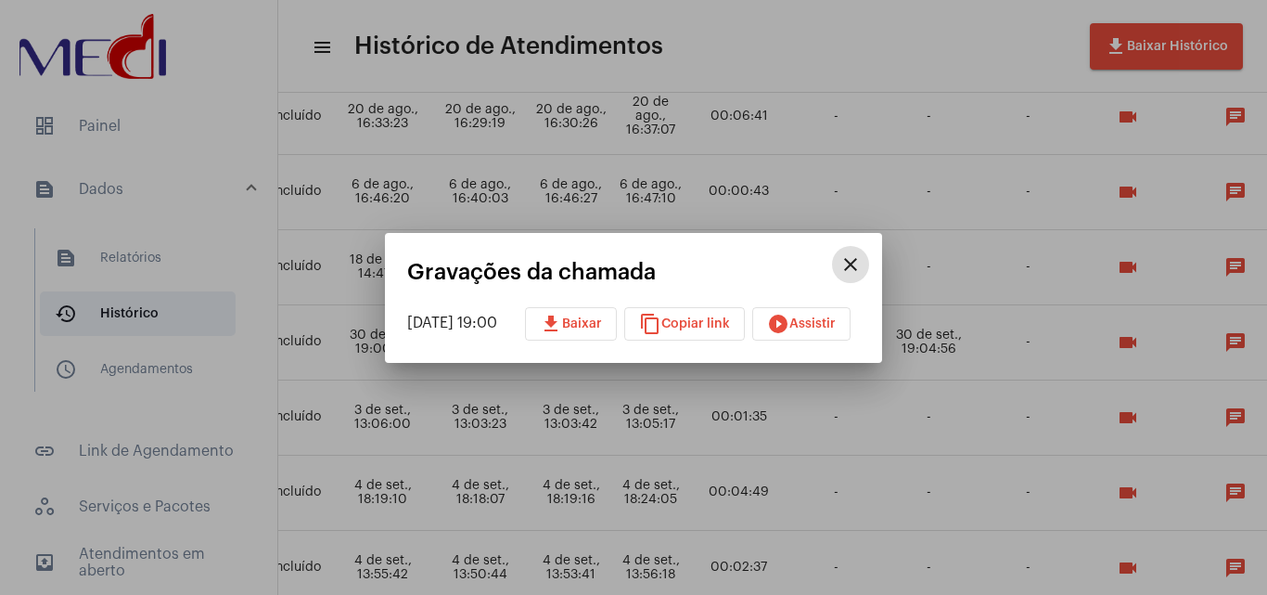
click at [814, 341] on mat-dialog-container "close Gravações da chamada [DATE] 19:00 download Baixar content_copy Copiar lin…" at bounding box center [633, 298] width 497 height 130
click at [819, 335] on button "play_circle_filled Assistir" at bounding box center [801, 323] width 98 height 33
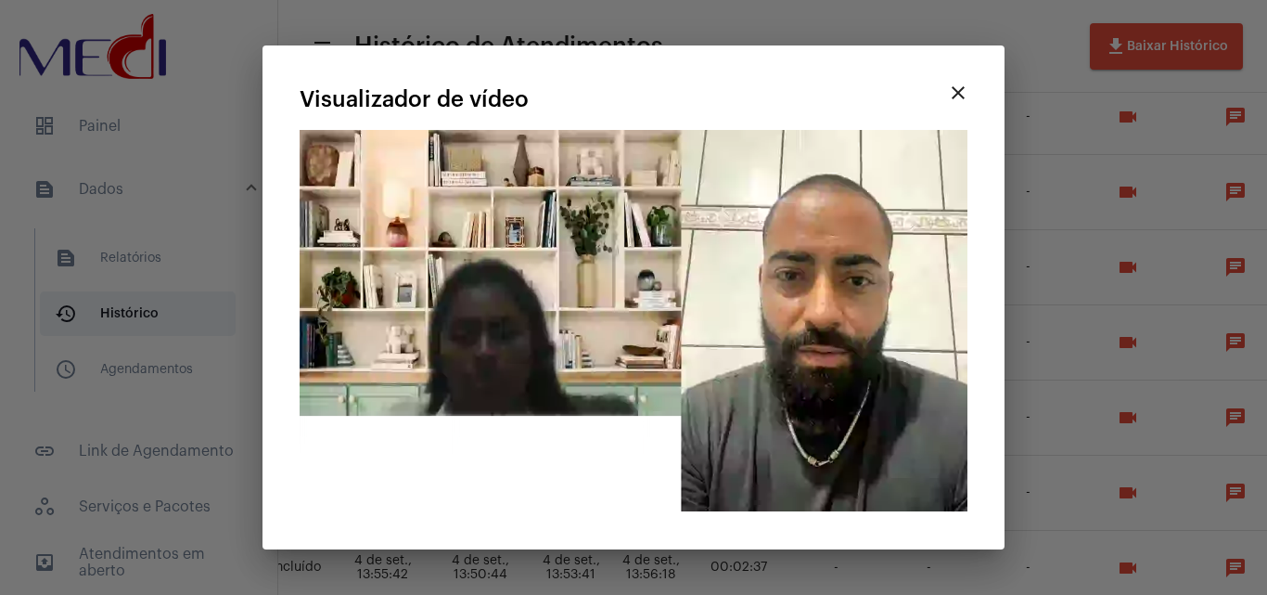
click at [960, 90] on mat-icon "close" at bounding box center [958, 93] width 22 height 22
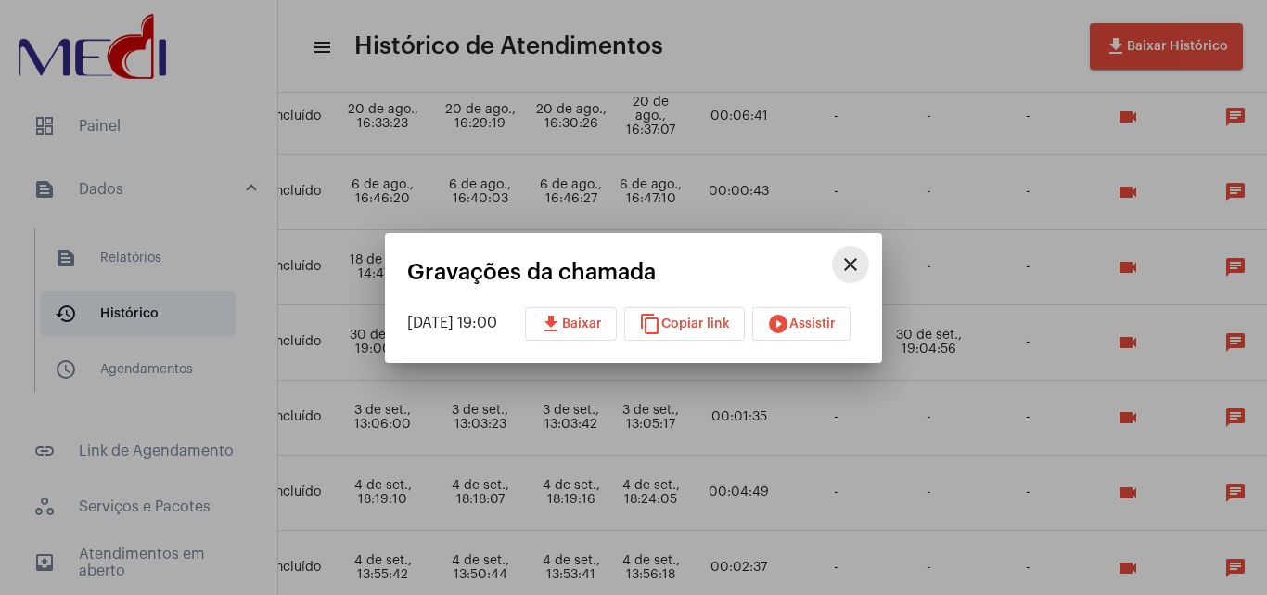
click at [862, 262] on mat-icon "close" at bounding box center [851, 264] width 22 height 22
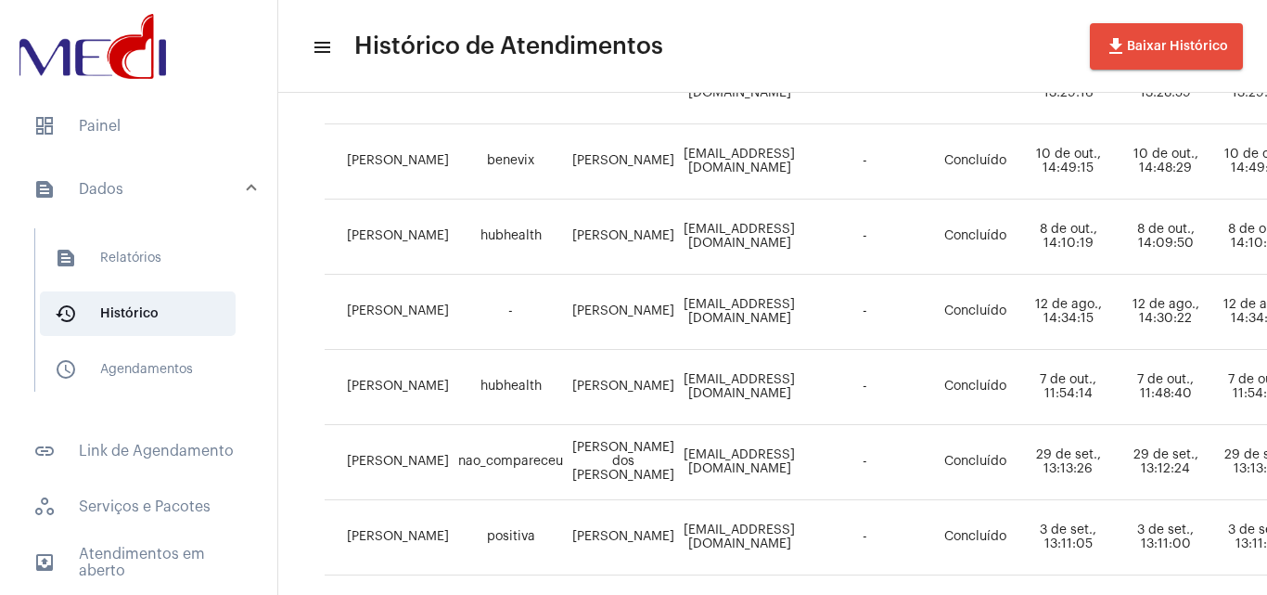
scroll to position [1021, 0]
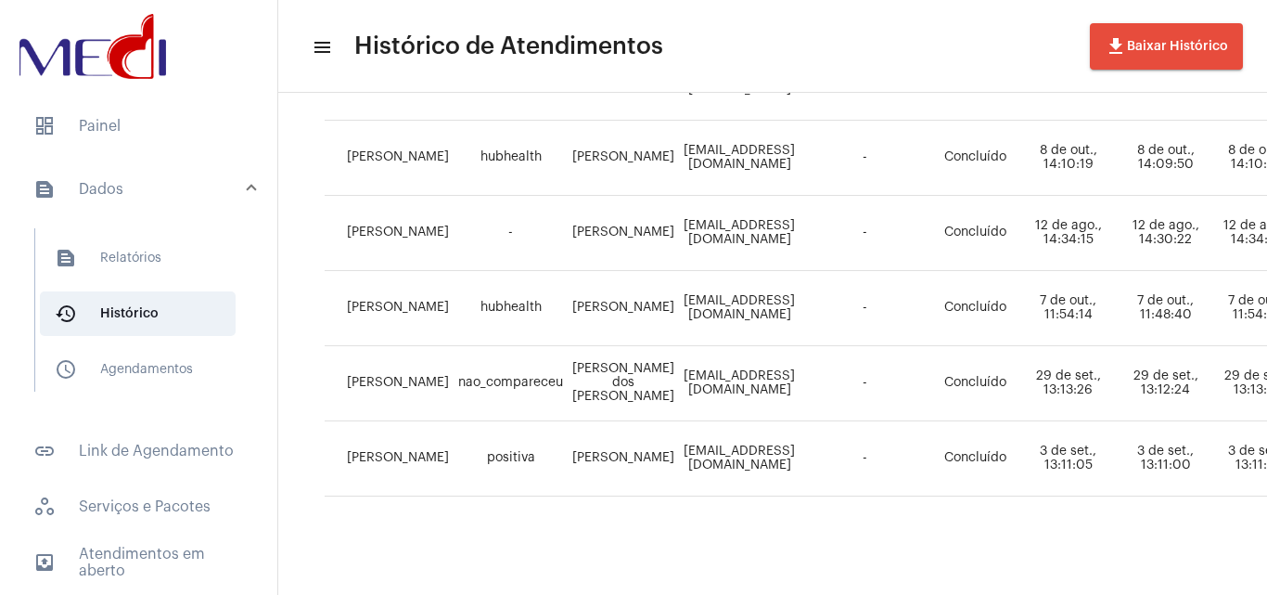
drag, startPoint x: 147, startPoint y: 117, endPoint x: 482, endPoint y: 314, distance: 388.4
click at [147, 119] on span "dashboard Painel" at bounding box center [139, 126] width 240 height 45
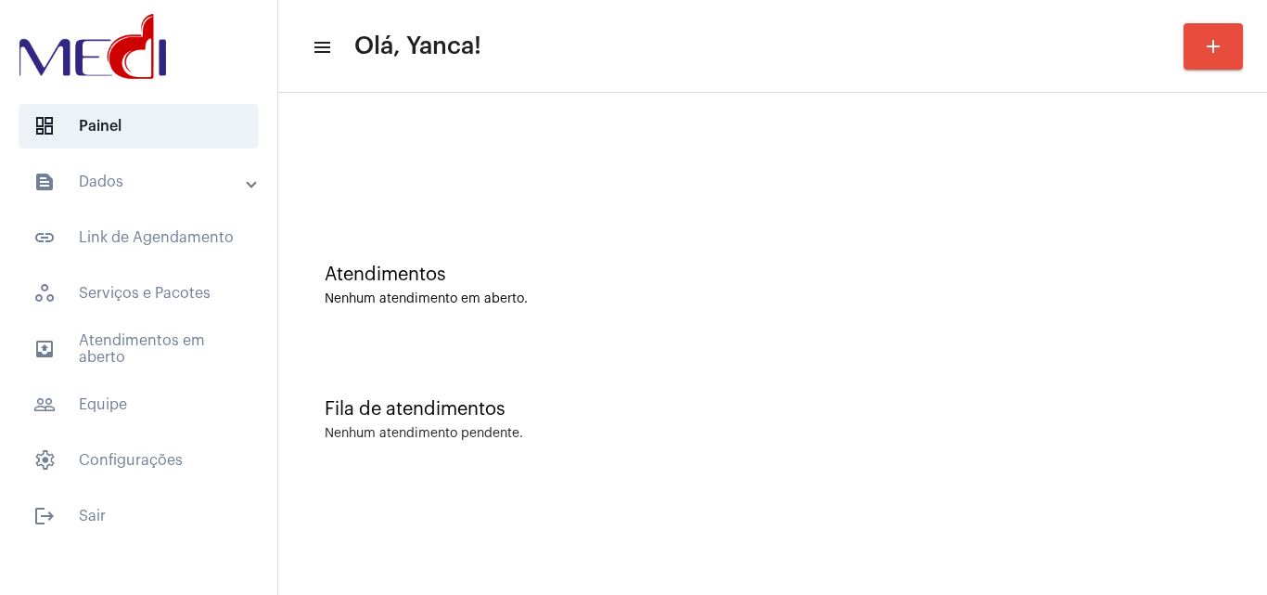
drag, startPoint x: 142, startPoint y: 337, endPoint x: 159, endPoint y: 184, distance: 154.0
click at [142, 336] on span "outbox_outline Atendimentos em aberto" at bounding box center [139, 349] width 240 height 45
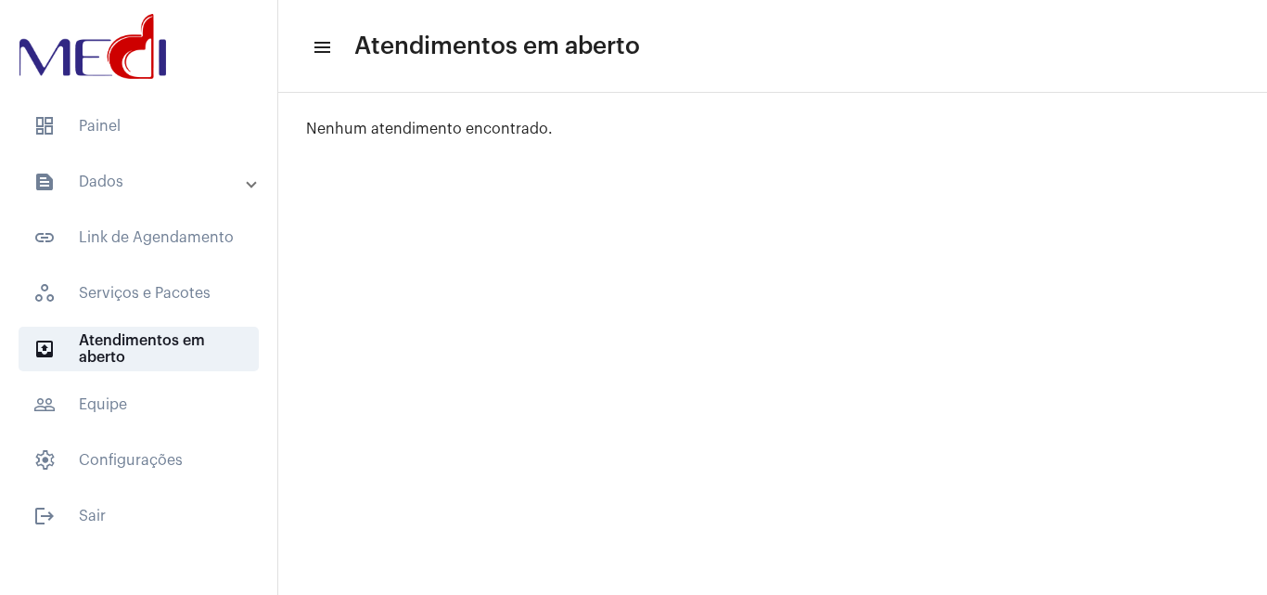
drag, startPoint x: 181, startPoint y: 135, endPoint x: 366, endPoint y: 251, distance: 218.8
click at [182, 135] on span "dashboard Painel" at bounding box center [139, 126] width 240 height 45
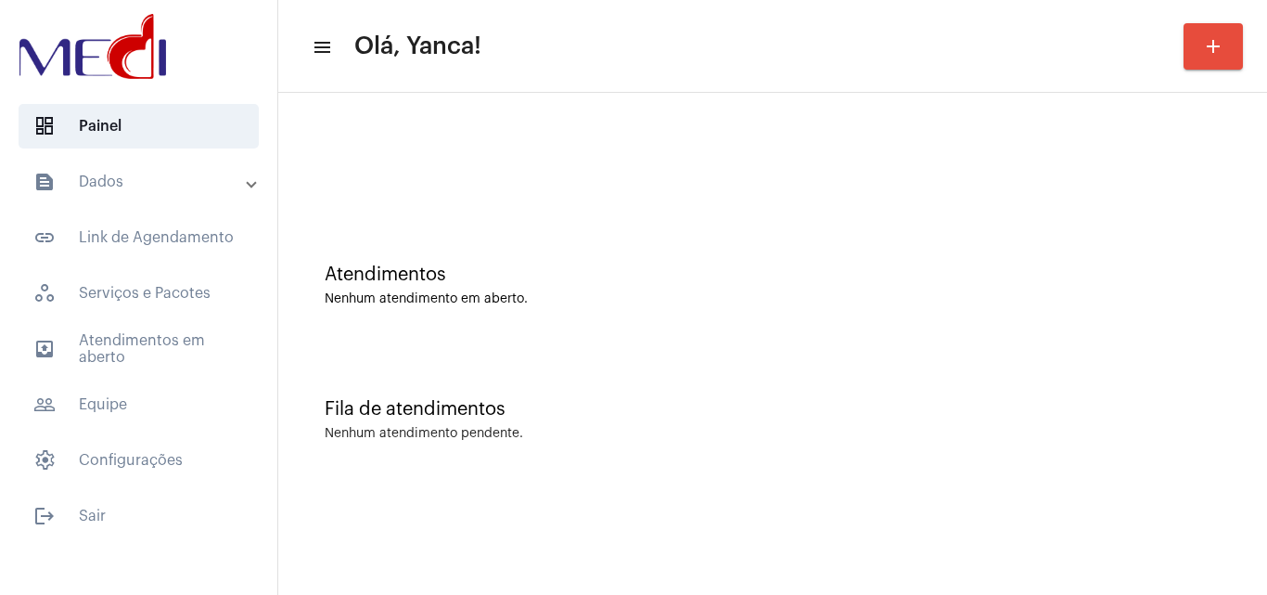
click at [213, 169] on mat-expansion-panel-header "text_snippet_outlined Dados" at bounding box center [144, 182] width 266 height 45
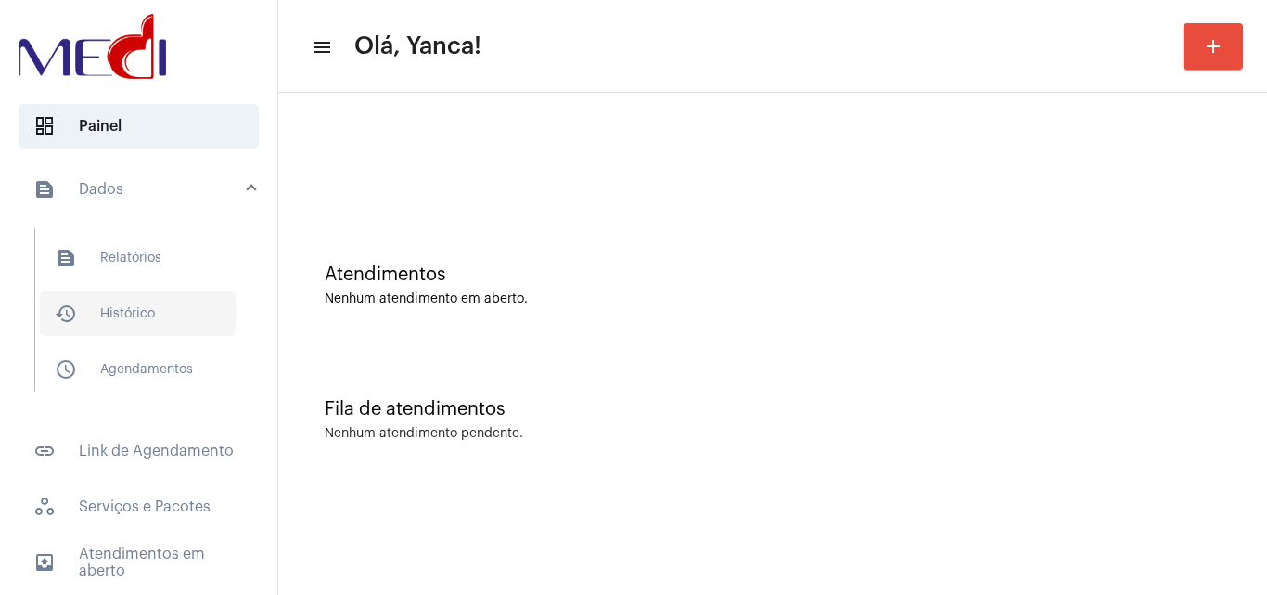
drag, startPoint x: 124, startPoint y: 315, endPoint x: 193, endPoint y: 327, distance: 69.7
click at [125, 315] on span "history_outlined Histórico" at bounding box center [138, 313] width 196 height 45
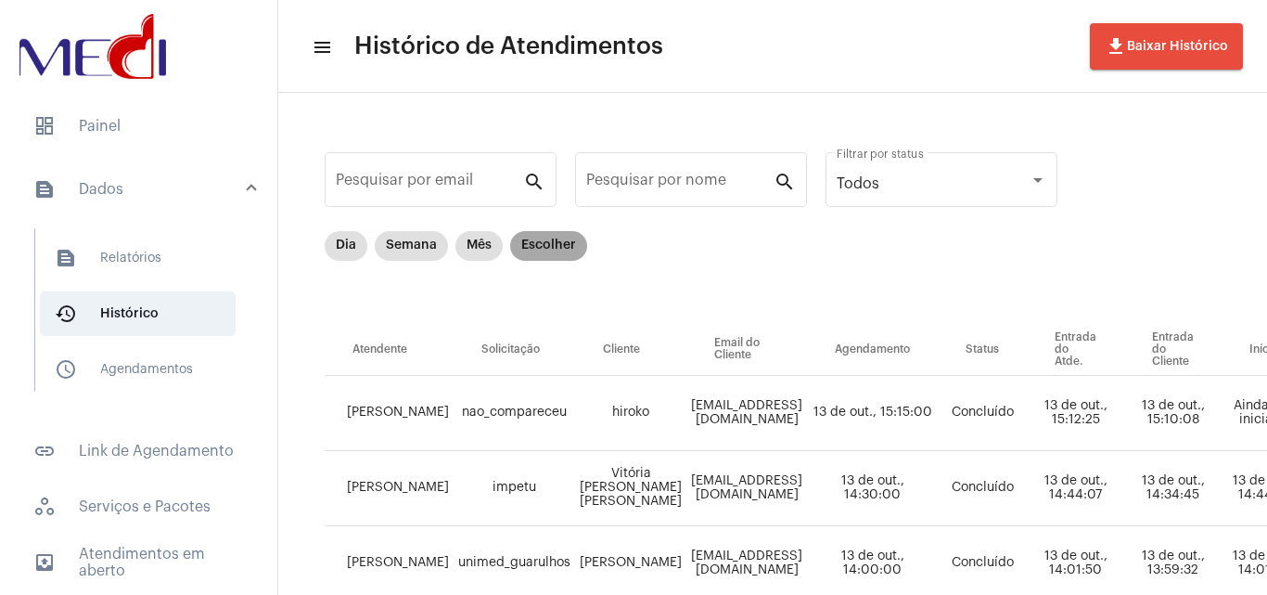
click at [559, 240] on mat-chip "Escolher" at bounding box center [548, 246] width 77 height 30
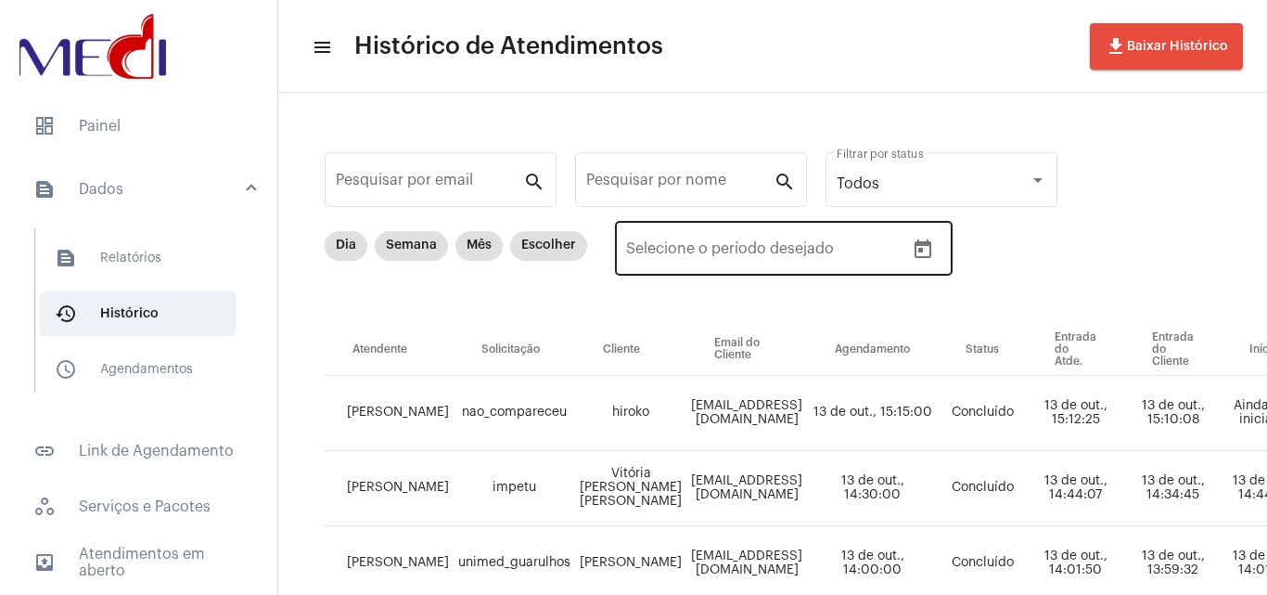
click at [929, 246] on icon "Open calendar" at bounding box center [923, 249] width 22 height 22
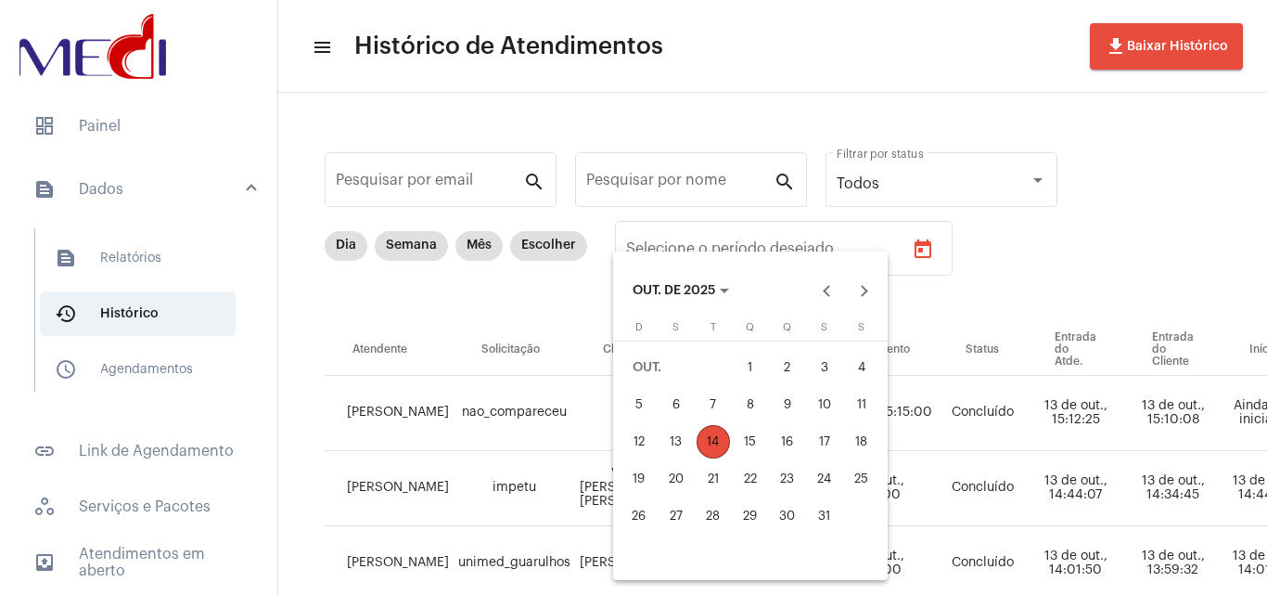
drag, startPoint x: 829, startPoint y: 277, endPoint x: 824, endPoint y: 309, distance: 32.0
click at [831, 277] on button "Previous month" at bounding box center [826, 290] width 37 height 37
click at [661, 494] on button "15" at bounding box center [676, 478] width 37 height 37
type input "[DATE]"
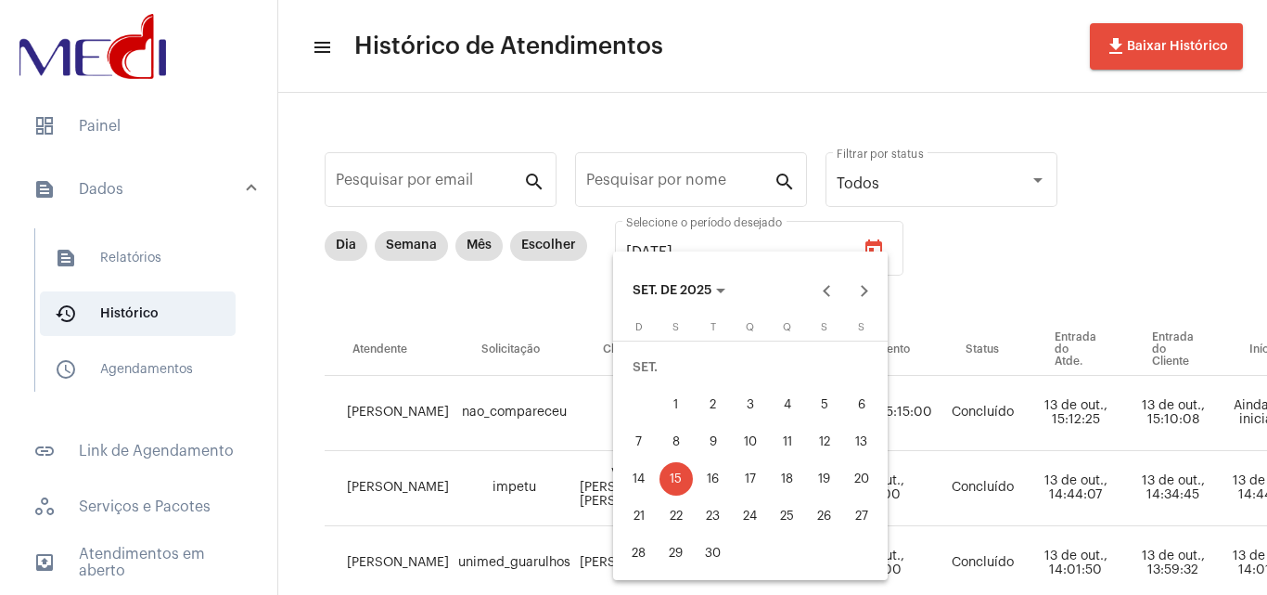
click at [661, 494] on button "15" at bounding box center [676, 478] width 37 height 37
type input "[DATE]"
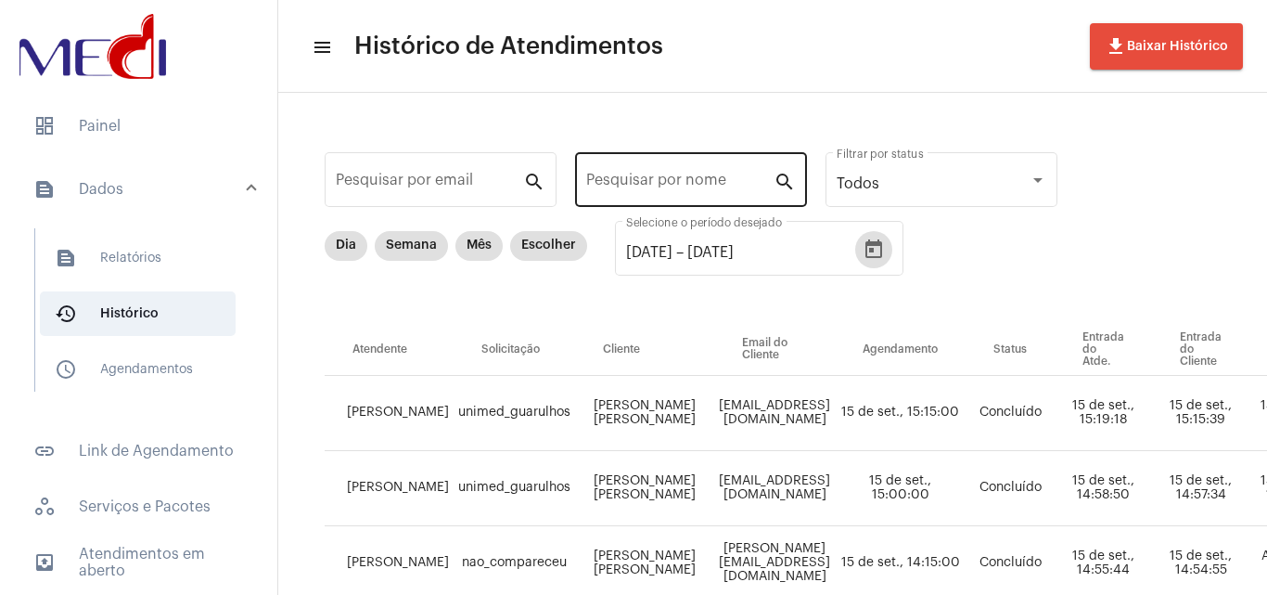
click at [688, 161] on div "Pesquisar por nome" at bounding box center [679, 177] width 187 height 58
click at [693, 166] on div "Pesquisar por nome" at bounding box center [679, 177] width 187 height 58
paste input "STHER [PERSON_NAME]"
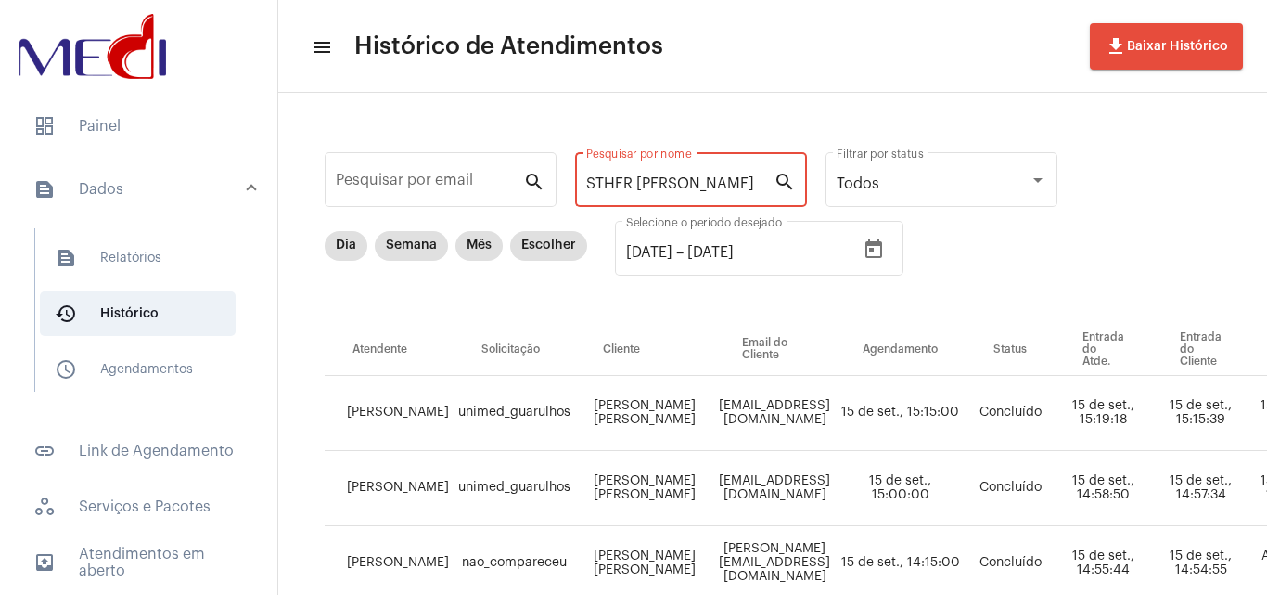
scroll to position [0, 123]
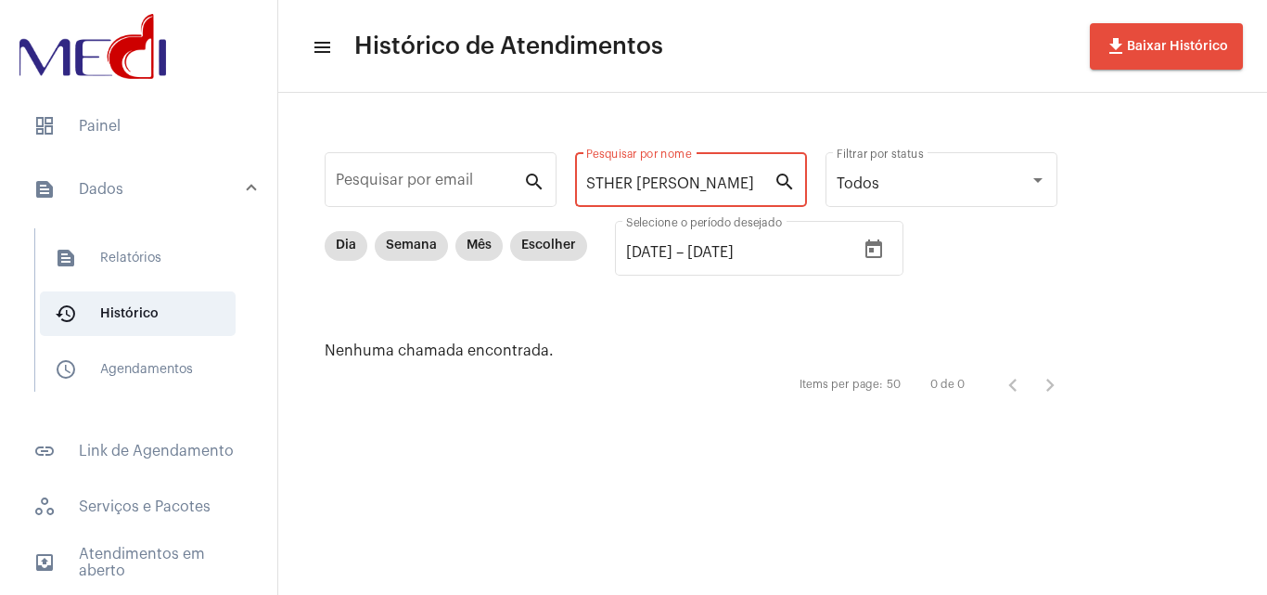
drag, startPoint x: 626, startPoint y: 184, endPoint x: 1175, endPoint y: 172, distance: 549.4
click at [1175, 172] on div "Pesquisar por email search [PERSON_NAME] Pesquisar por nome search Todos Filtra…" at bounding box center [772, 275] width 989 height 365
type input "STHER"
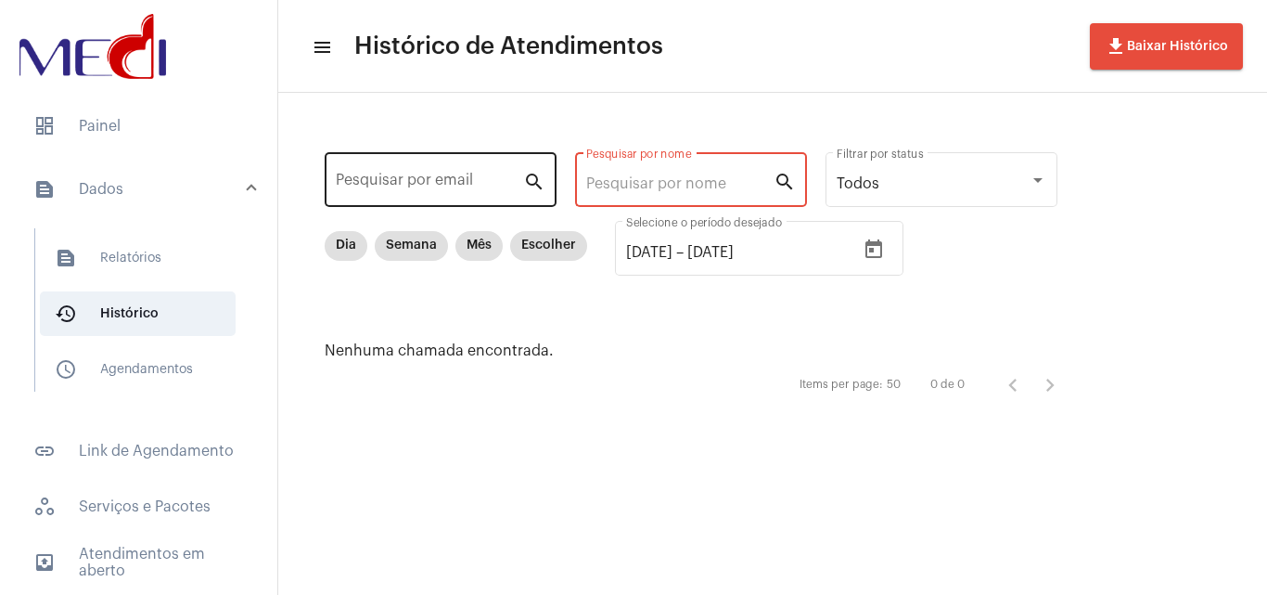
drag, startPoint x: 704, startPoint y: 178, endPoint x: 359, endPoint y: 193, distance: 345.4
click at [338, 199] on div "Pesquisar por email search Pesquisar por nome search Todos Filtrar por status D…" at bounding box center [700, 274] width 807 height 327
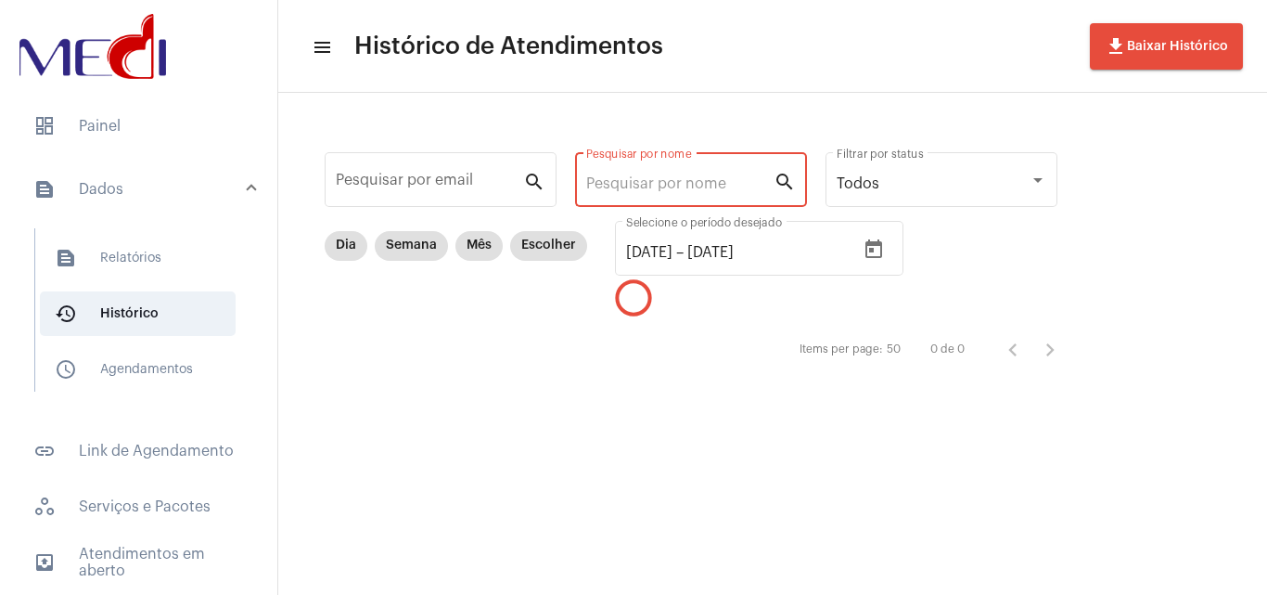
type input "s"
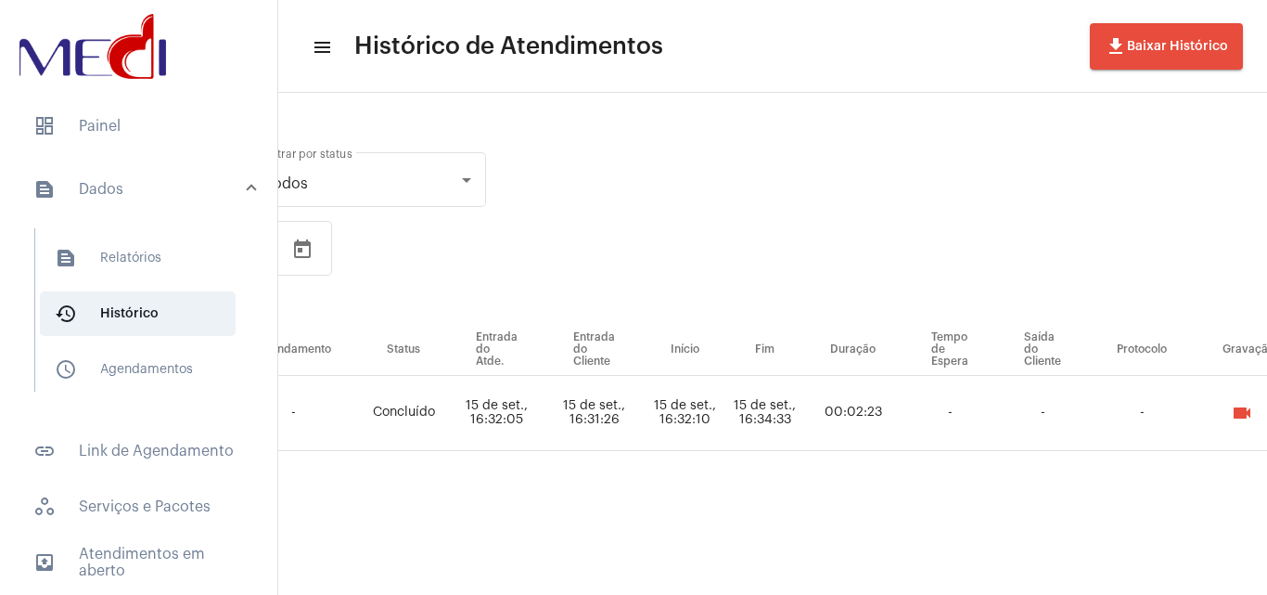
scroll to position [0, 877]
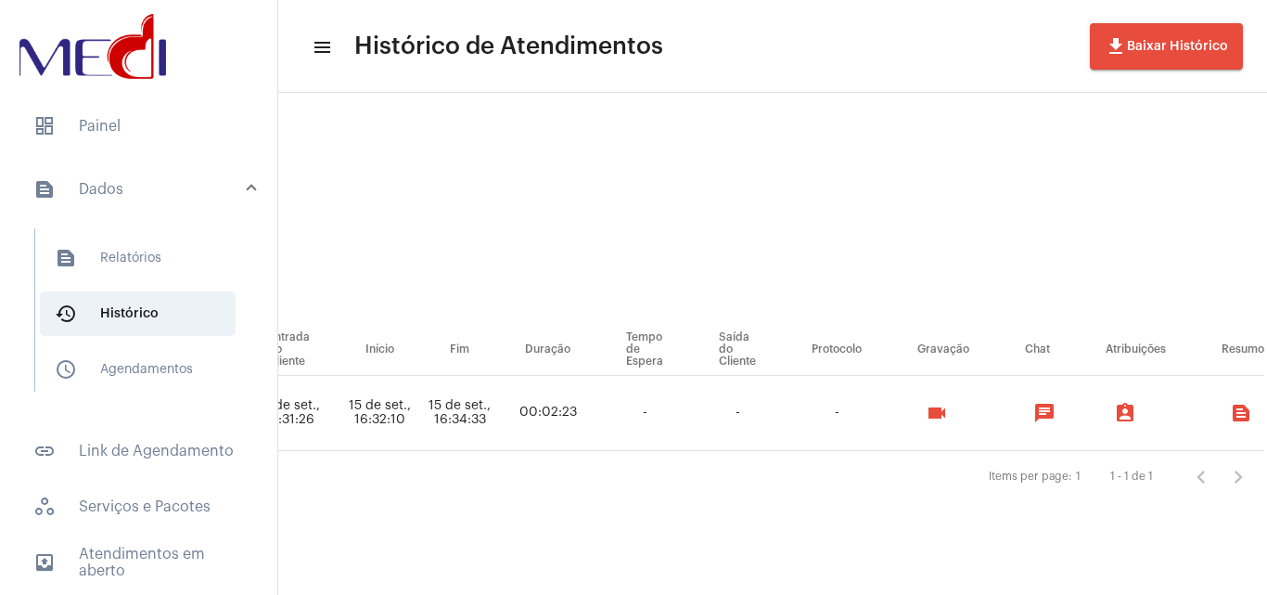
type input "[PERSON_NAME]"
click at [948, 407] on mat-icon "videocam" at bounding box center [937, 413] width 22 height 22
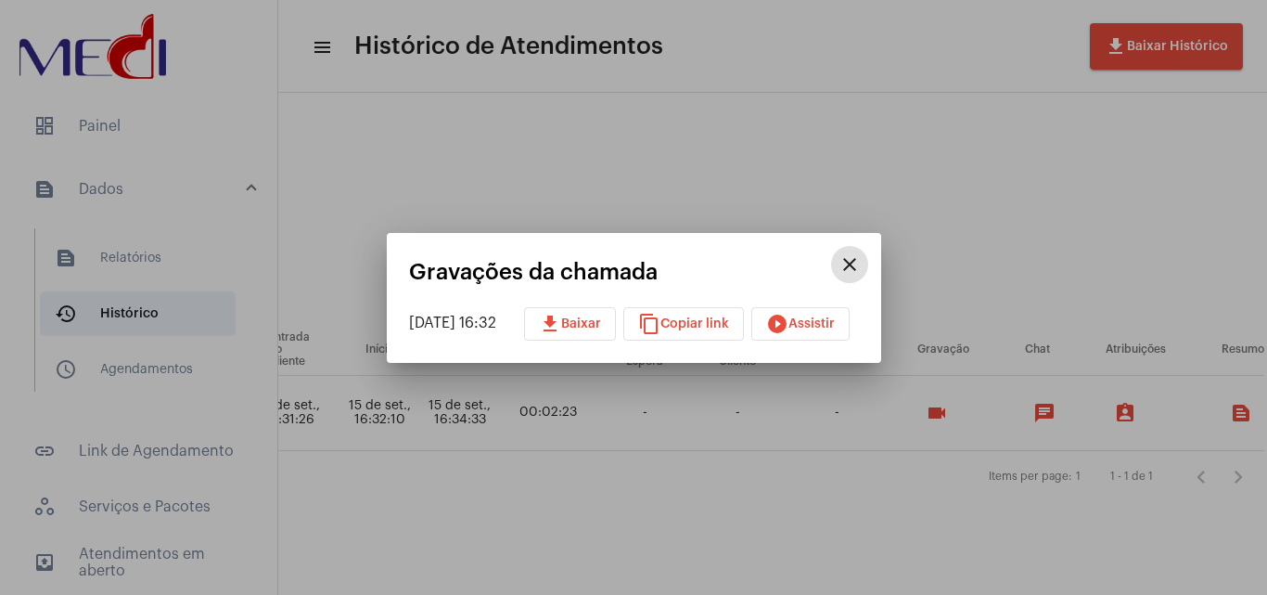
click at [789, 319] on mat-icon "play_circle_filled" at bounding box center [777, 324] width 22 height 22
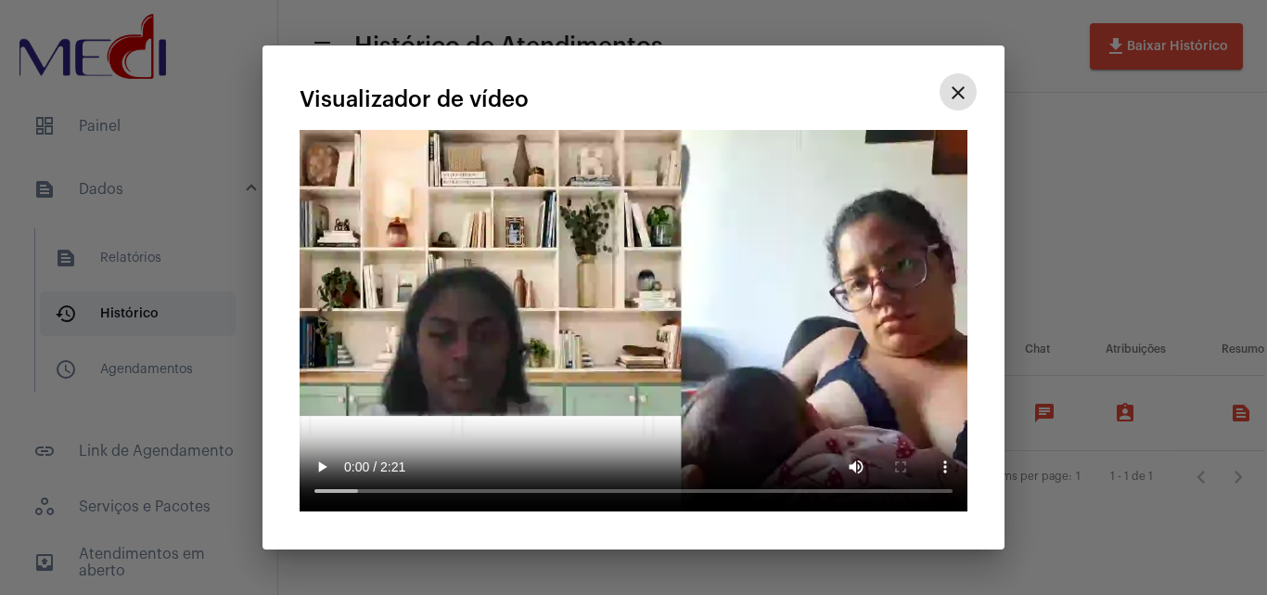
click at [959, 96] on mat-icon "close" at bounding box center [958, 93] width 22 height 22
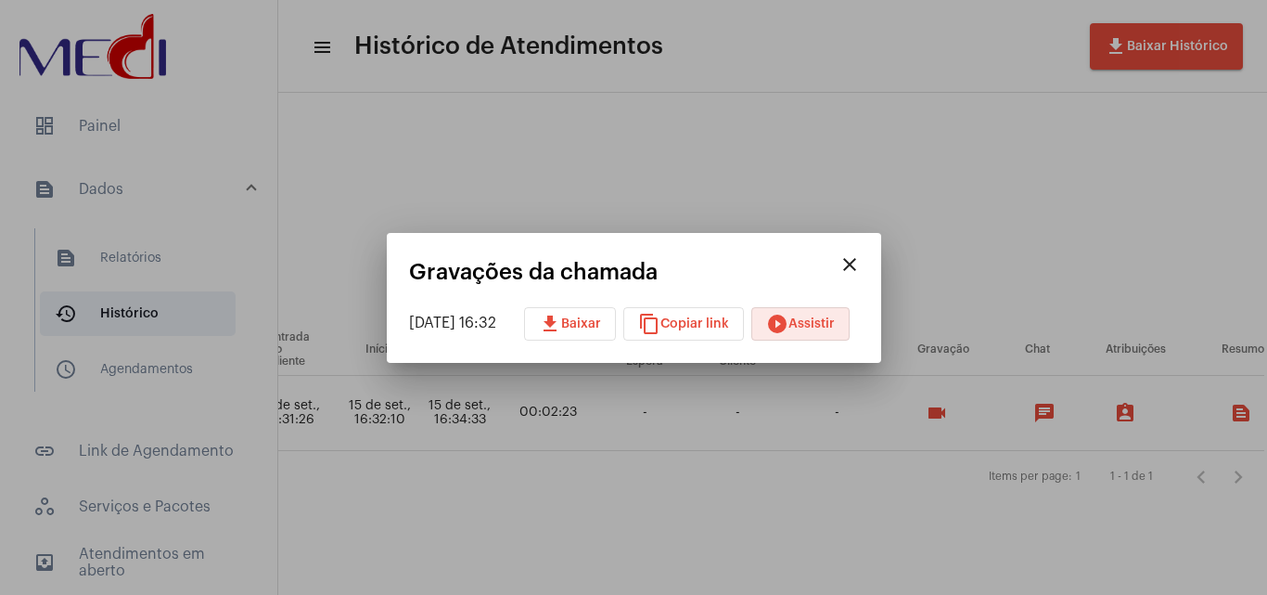
click at [599, 321] on span "download Baixar" at bounding box center [570, 323] width 62 height 13
drag, startPoint x: 956, startPoint y: 165, endPoint x: 797, endPoint y: 443, distance: 320.4
click at [954, 172] on div at bounding box center [633, 297] width 1267 height 595
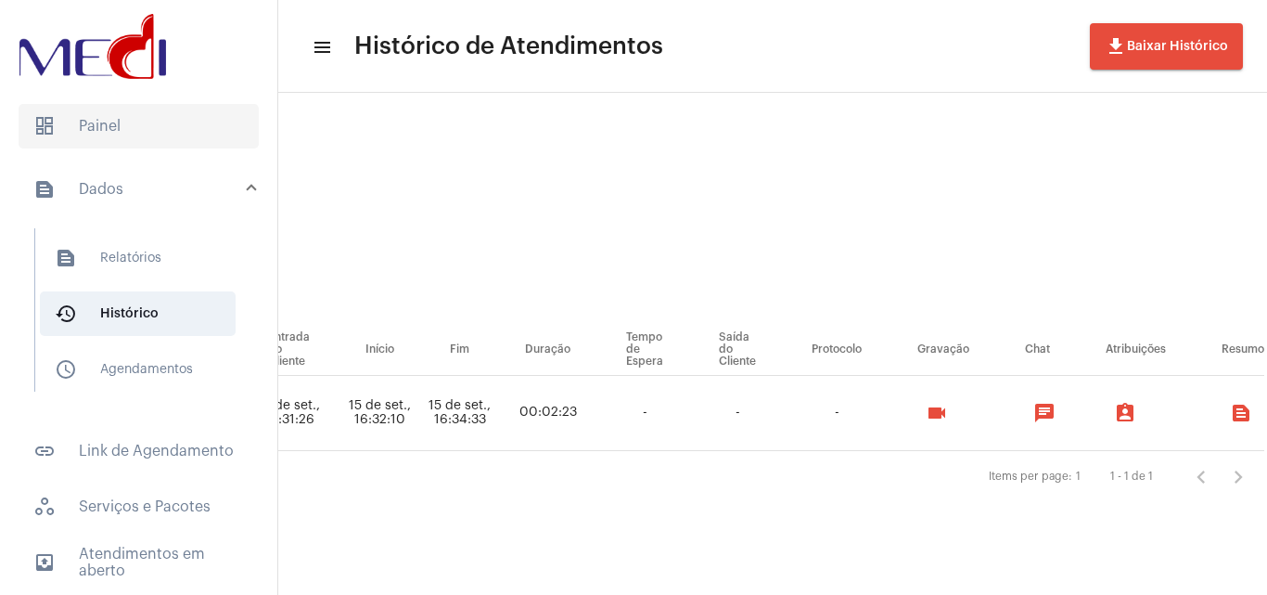
click at [148, 122] on span "dashboard Painel" at bounding box center [139, 126] width 240 height 45
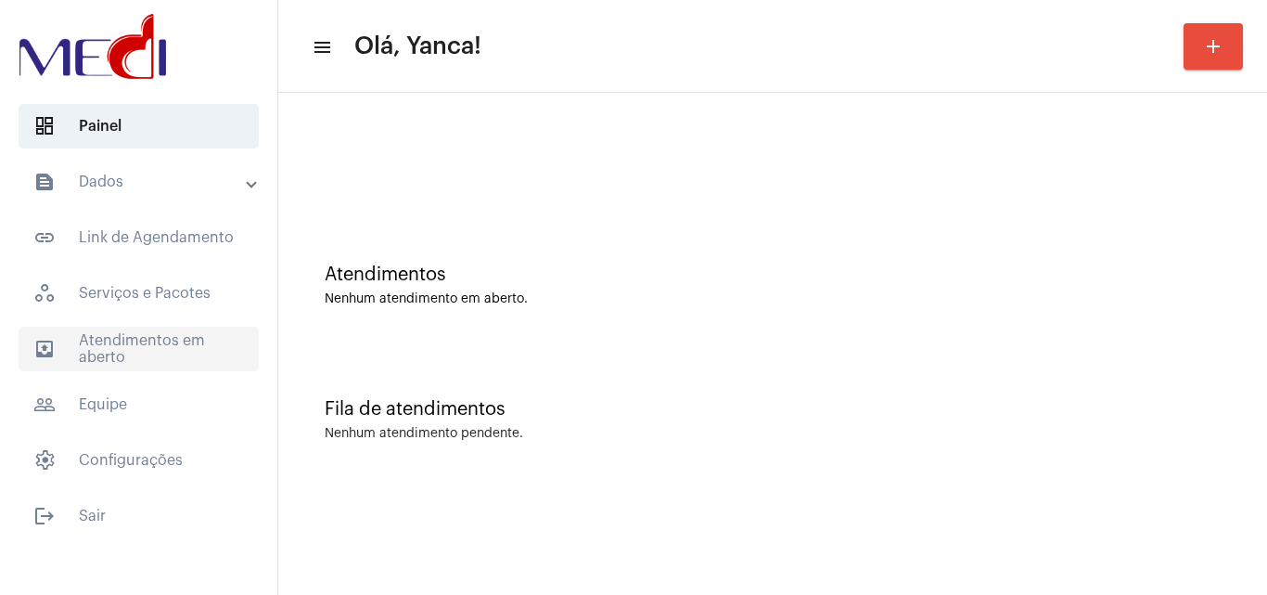
click at [214, 353] on span "outbox_outline Atendimentos em aberto" at bounding box center [139, 349] width 240 height 45
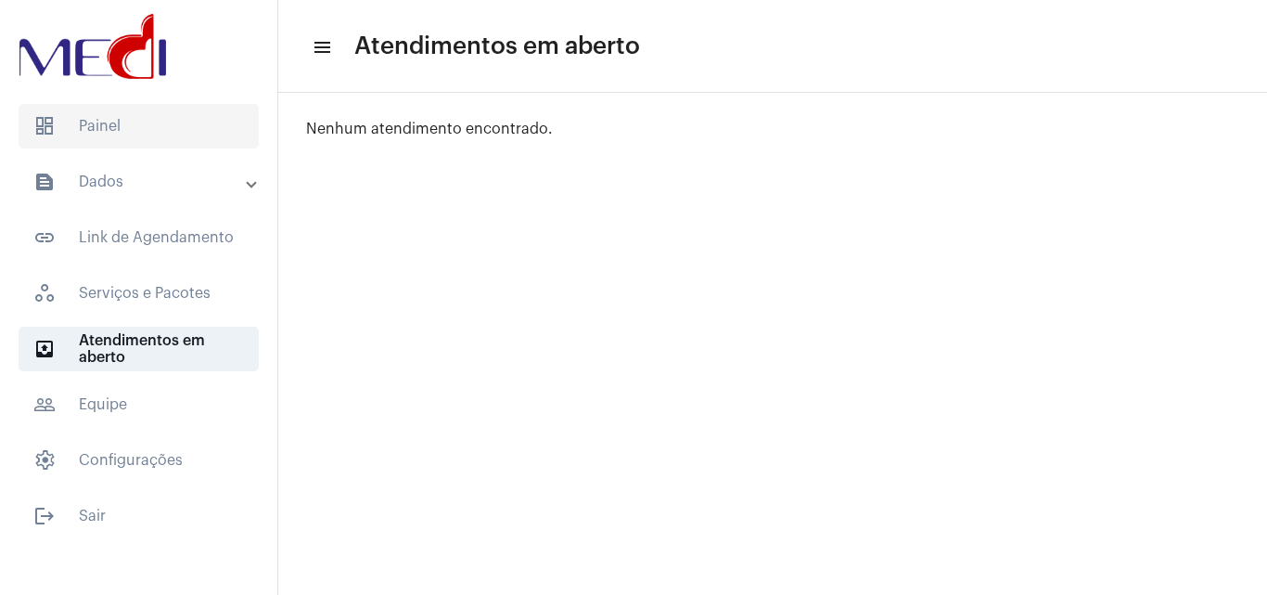
click at [145, 113] on span "dashboard Painel" at bounding box center [139, 126] width 240 height 45
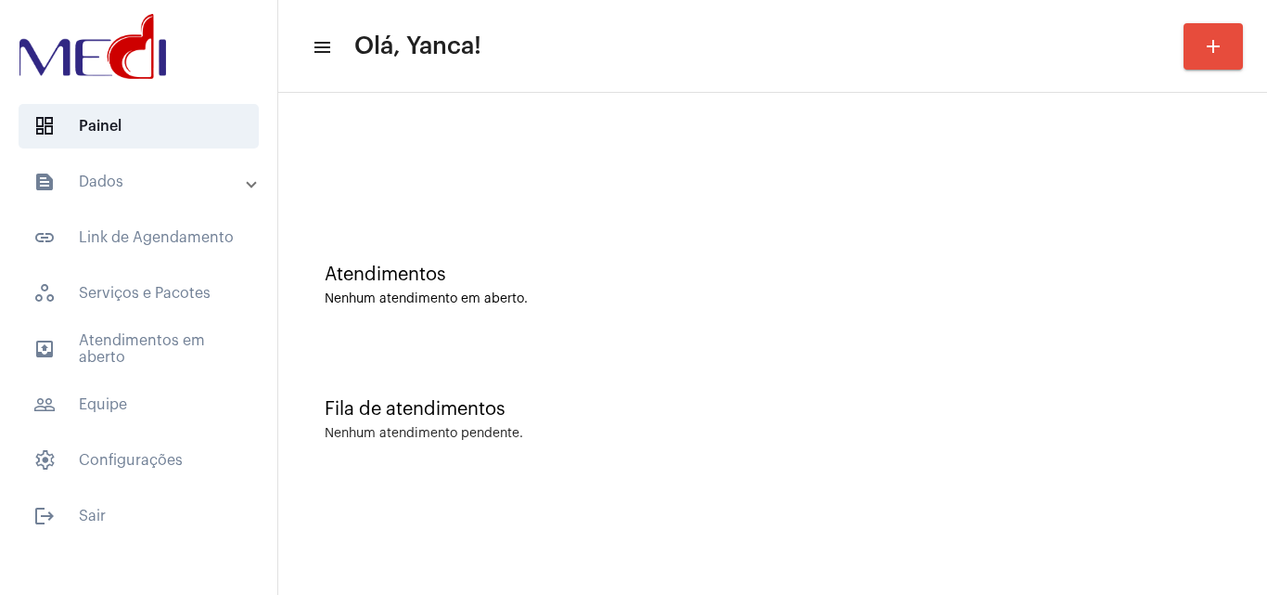
click at [187, 193] on mat-expansion-panel-header "text_snippet_outlined Dados" at bounding box center [144, 182] width 266 height 45
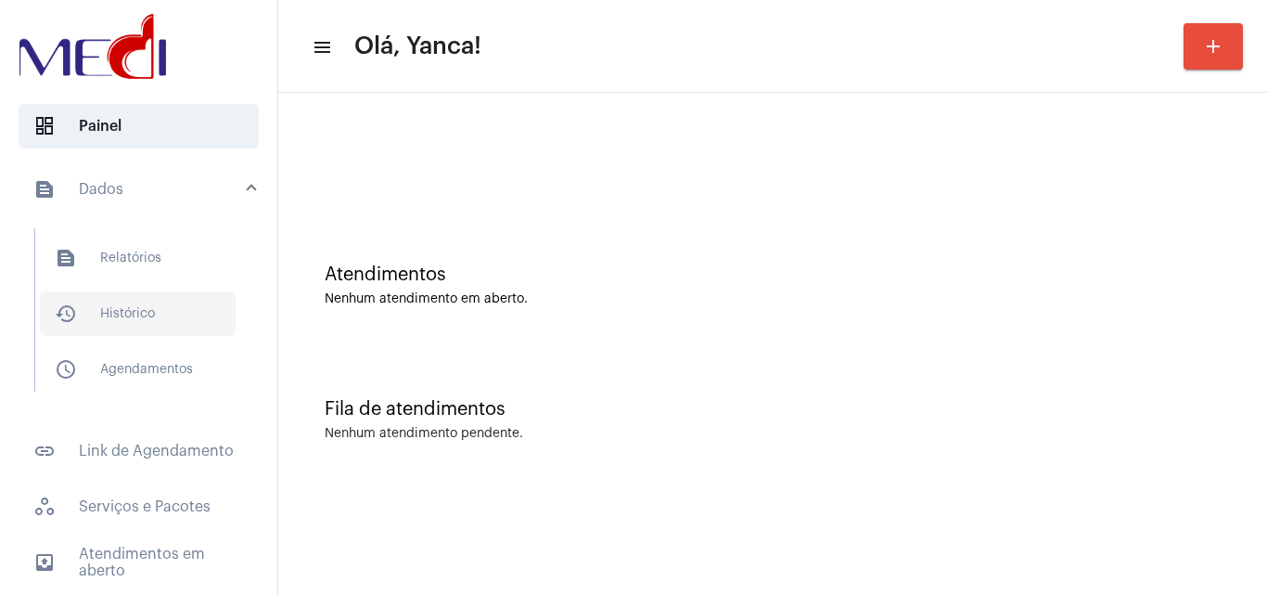
click at [129, 317] on span "history_outlined Histórico" at bounding box center [138, 313] width 196 height 45
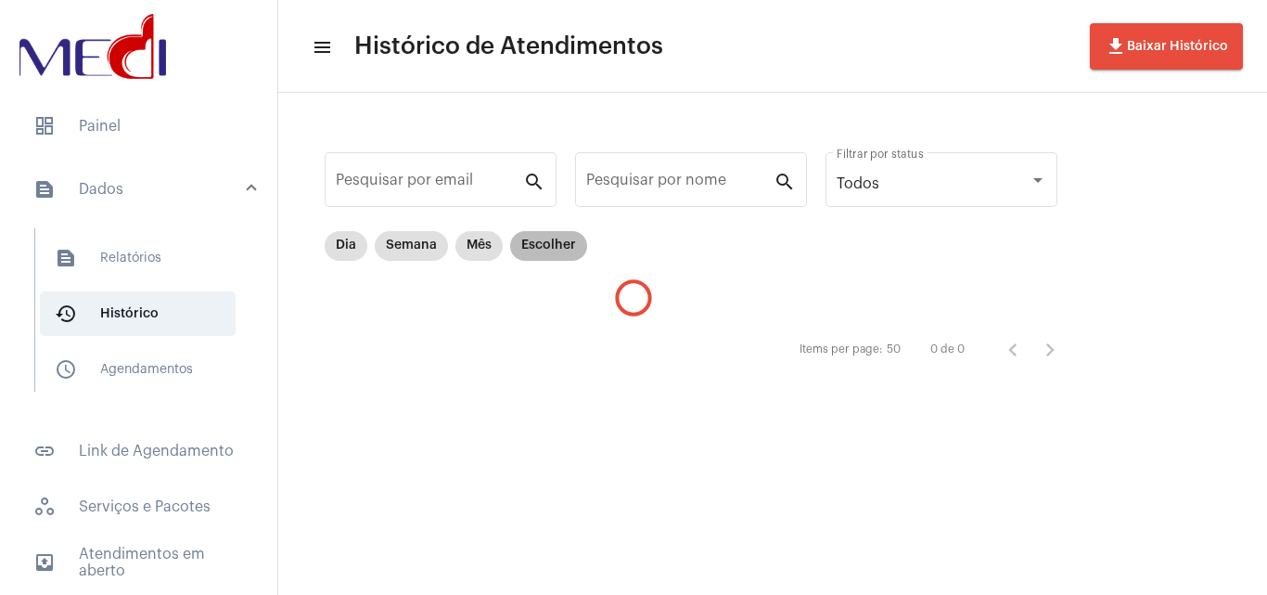
drag, startPoint x: 546, startPoint y: 248, endPoint x: 561, endPoint y: 262, distance: 20.3
click at [547, 249] on mat-chip "Escolher" at bounding box center [548, 246] width 77 height 30
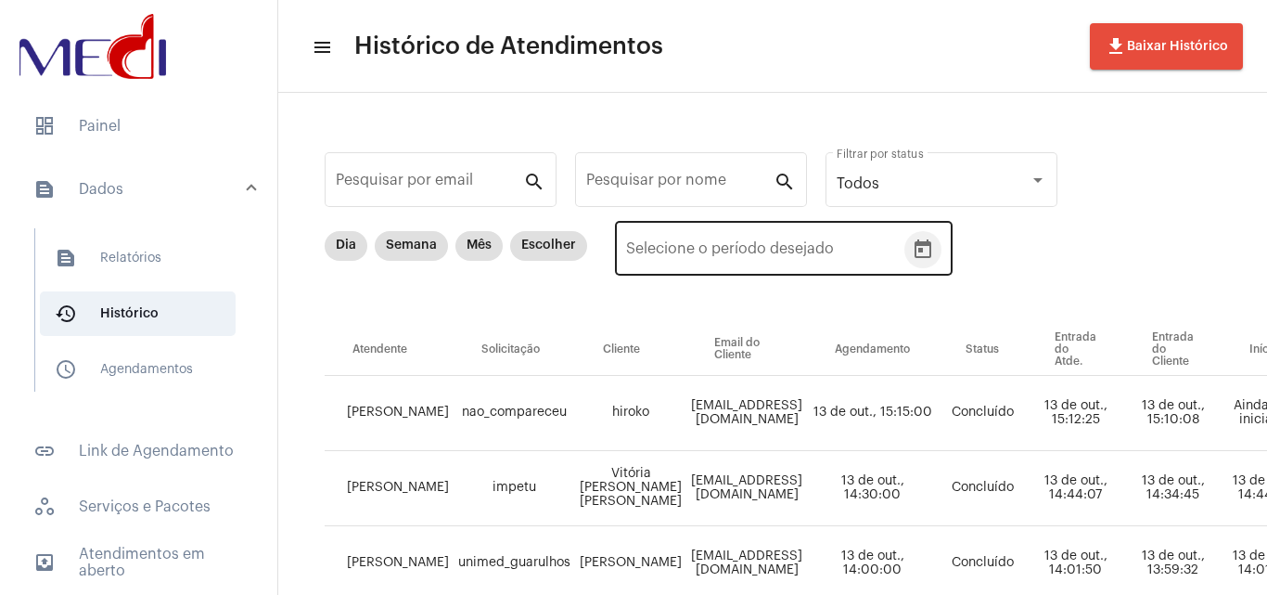
click at [933, 249] on button "Open calendar" at bounding box center [923, 249] width 37 height 37
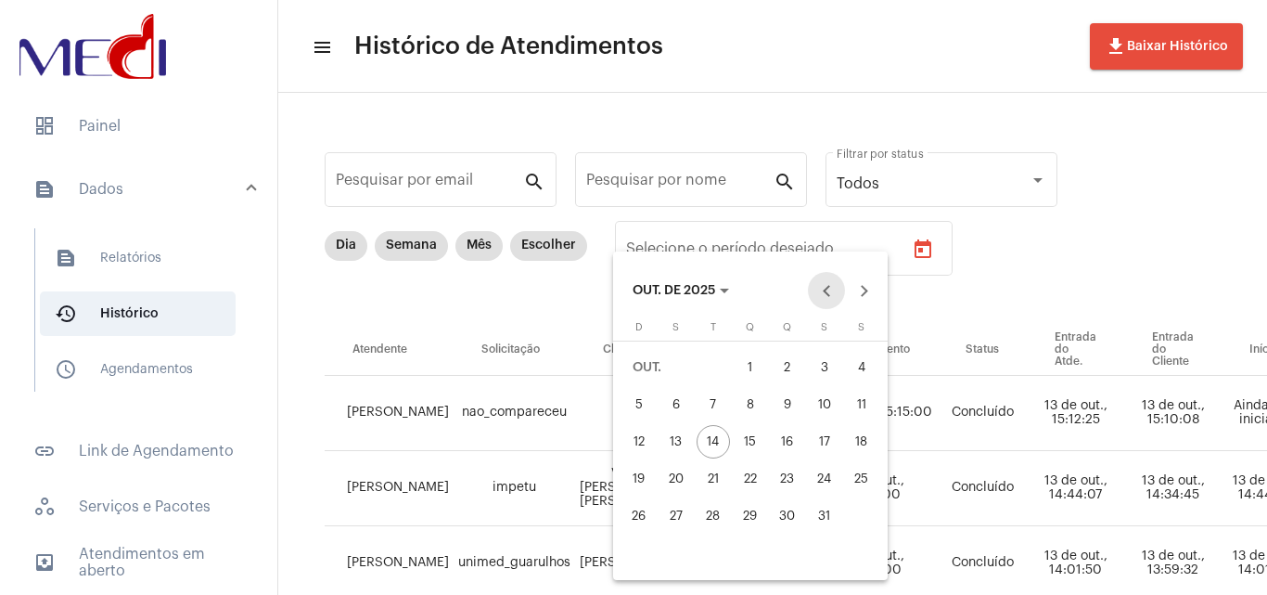
drag, startPoint x: 829, startPoint y: 284, endPoint x: 830, endPoint y: 302, distance: 18.6
click at [830, 284] on button "Previous month" at bounding box center [826, 290] width 37 height 37
click at [668, 557] on div "29" at bounding box center [676, 552] width 33 height 33
type input "[DATE]"
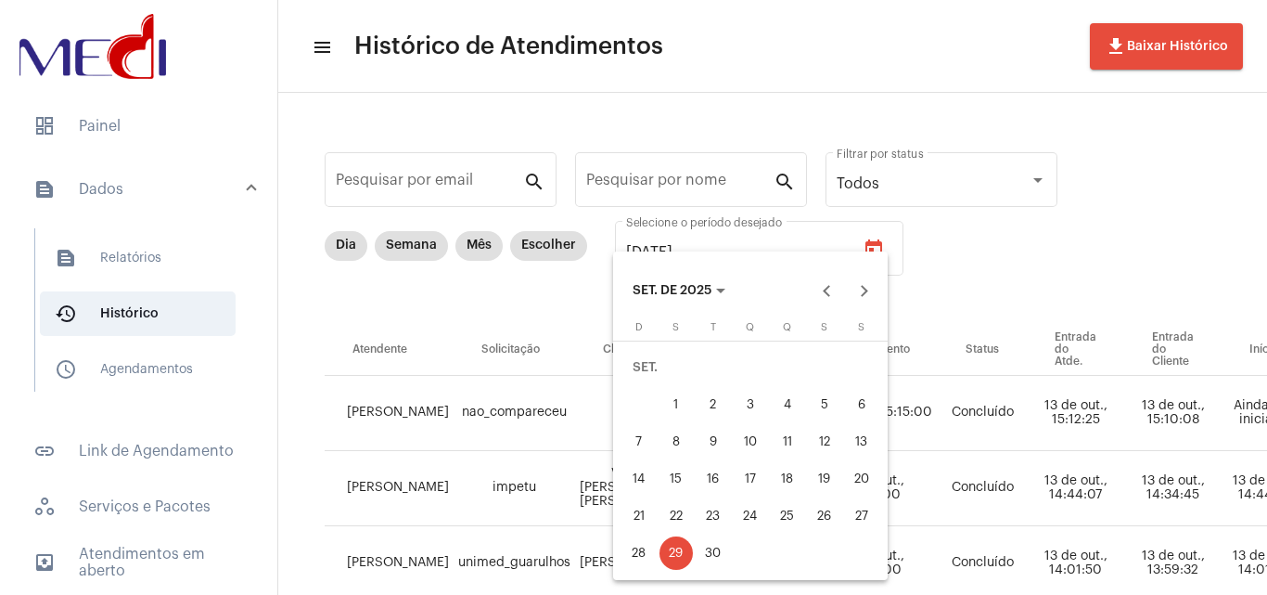
click at [669, 557] on div "29" at bounding box center [676, 552] width 33 height 33
type input "[DATE]"
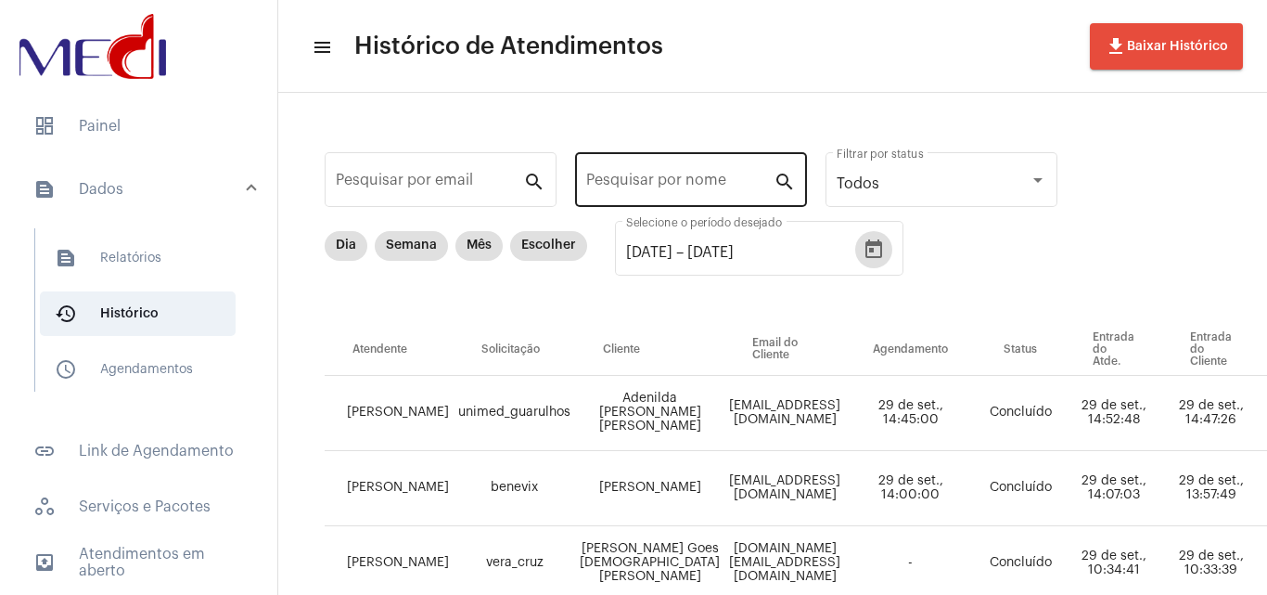
click at [673, 179] on input "Pesquisar por nome" at bounding box center [679, 183] width 187 height 17
paste input "[PERSON_NAME]"
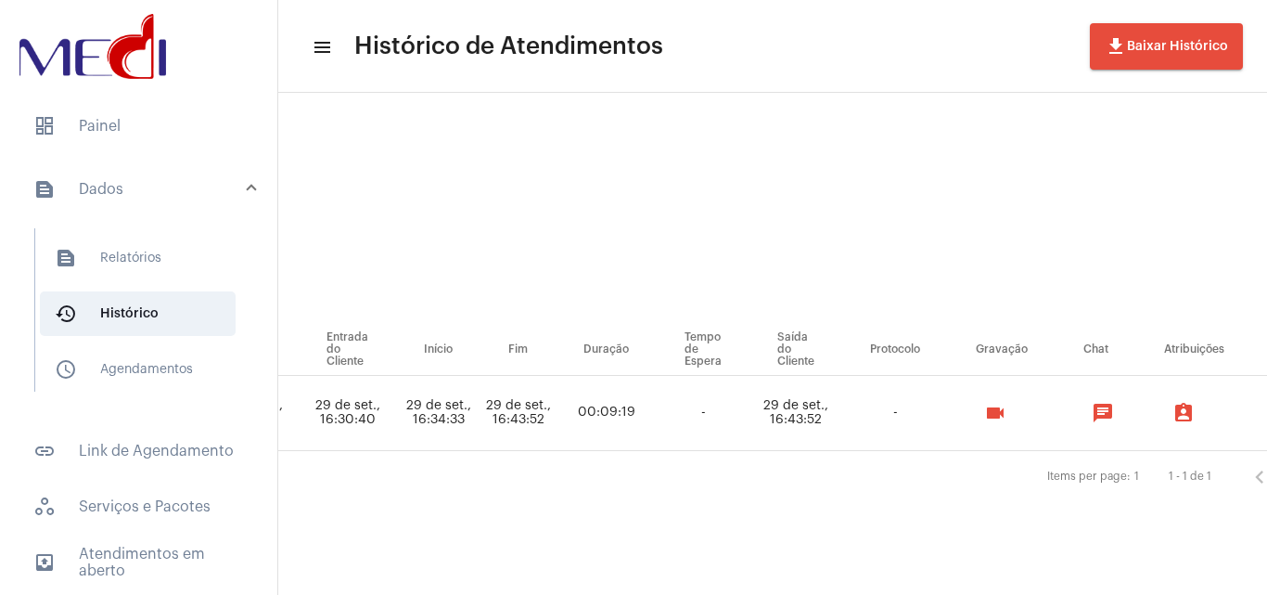
scroll to position [0, 829]
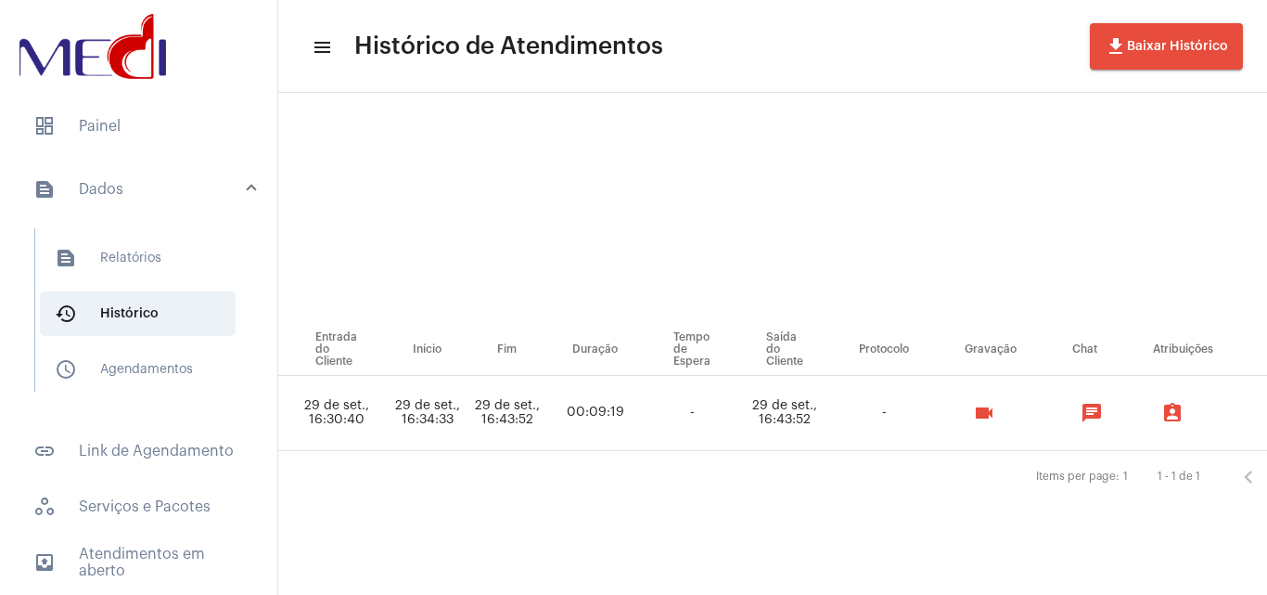
type input "[PERSON_NAME]"
click at [1016, 409] on div "videocam" at bounding box center [991, 412] width 106 height 37
click at [1003, 430] on button "videocam" at bounding box center [984, 412] width 37 height 37
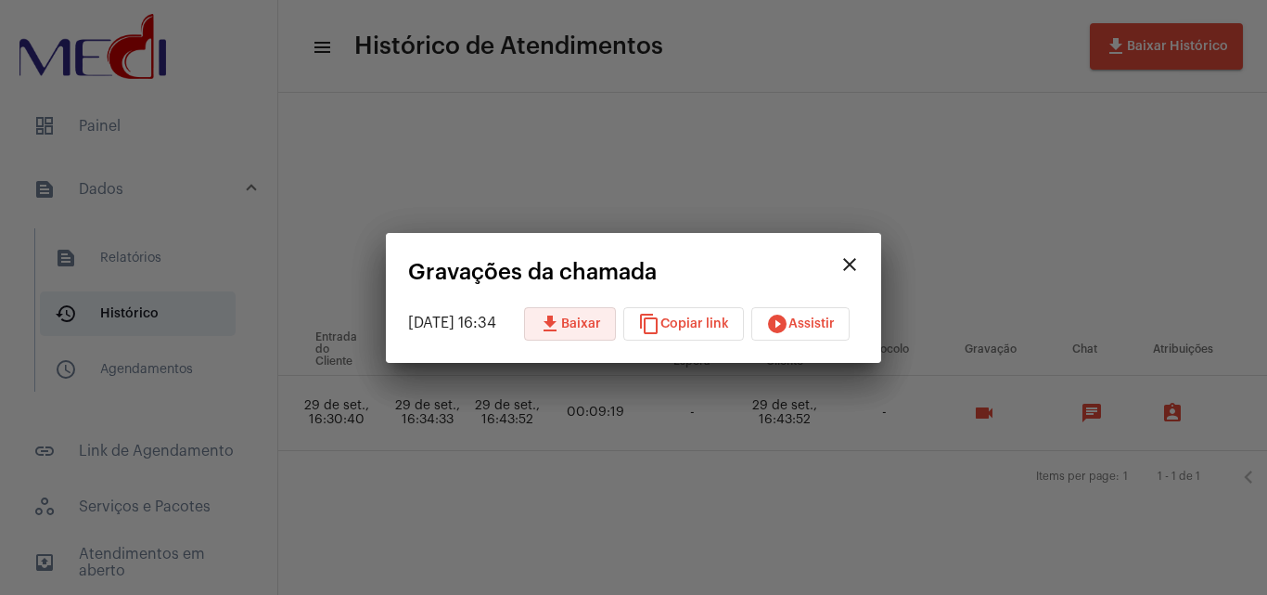
drag, startPoint x: 573, startPoint y: 319, endPoint x: 592, endPoint y: 334, distance: 23.8
click at [580, 324] on span "download Baixar" at bounding box center [570, 323] width 62 height 13
click at [622, 180] on div at bounding box center [633, 297] width 1267 height 595
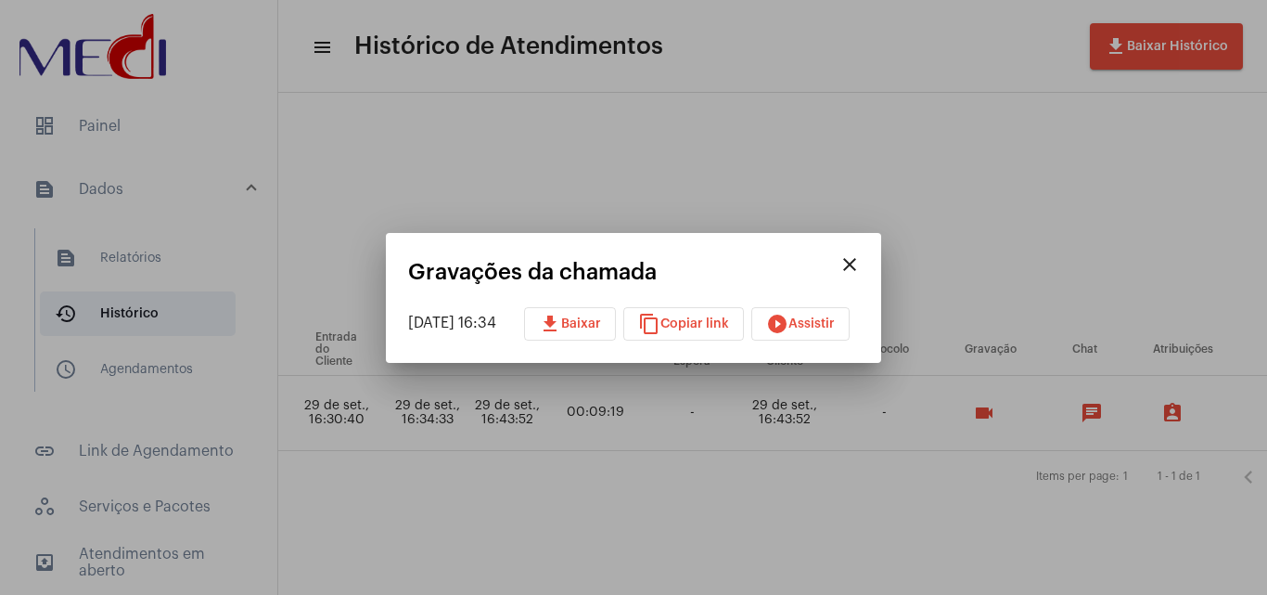
drag, startPoint x: 638, startPoint y: 141, endPoint x: 610, endPoint y: 203, distance: 68.5
click at [639, 163] on div at bounding box center [633, 297] width 1267 height 595
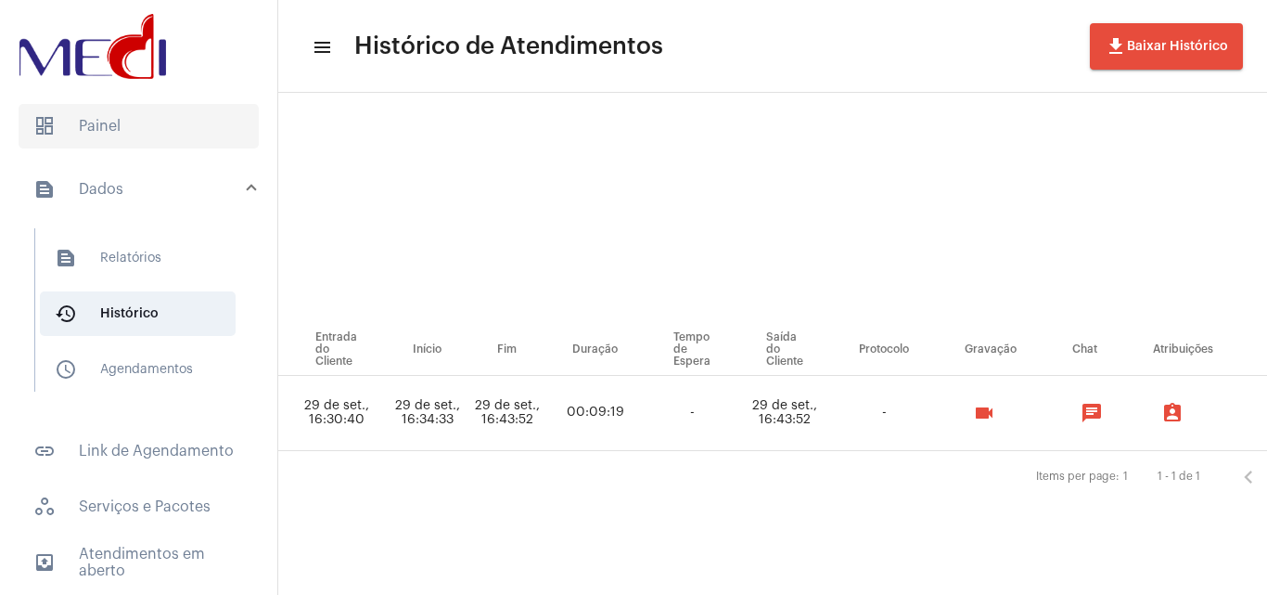
click at [137, 126] on span "dashboard Painel" at bounding box center [139, 126] width 240 height 45
